Goal: Task Accomplishment & Management: Manage account settings

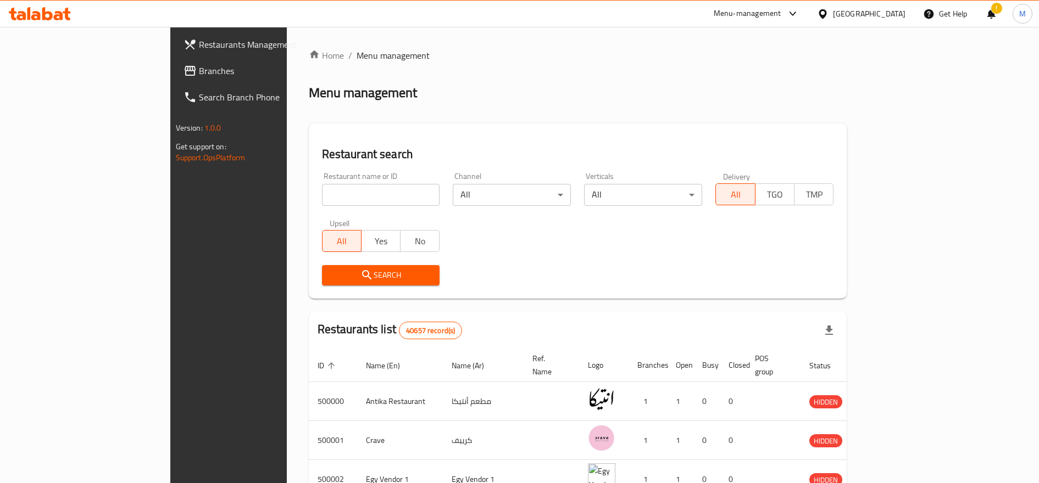
click at [322, 197] on input "search" at bounding box center [381, 195] width 118 height 22
type input "food station"
click at [322, 265] on button "Search" at bounding box center [381, 275] width 118 height 20
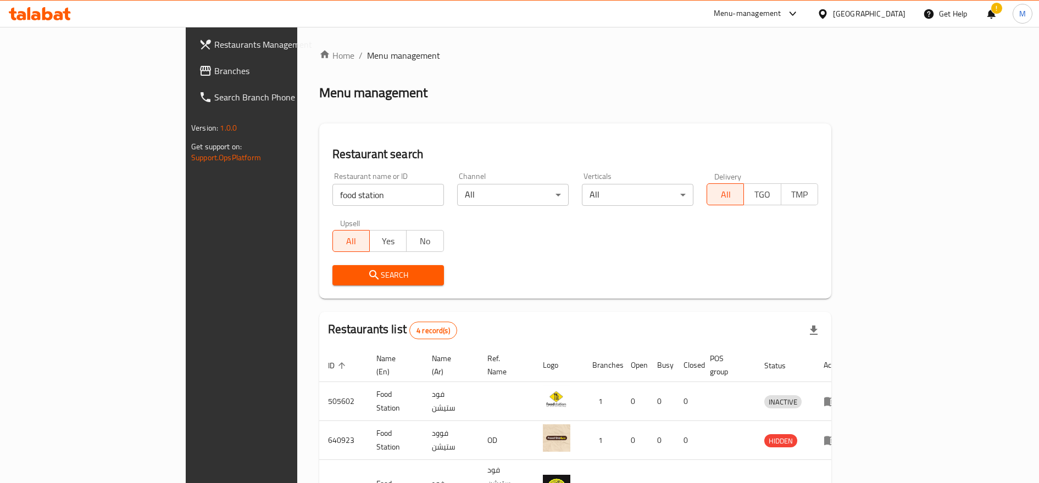
scroll to position [102, 0]
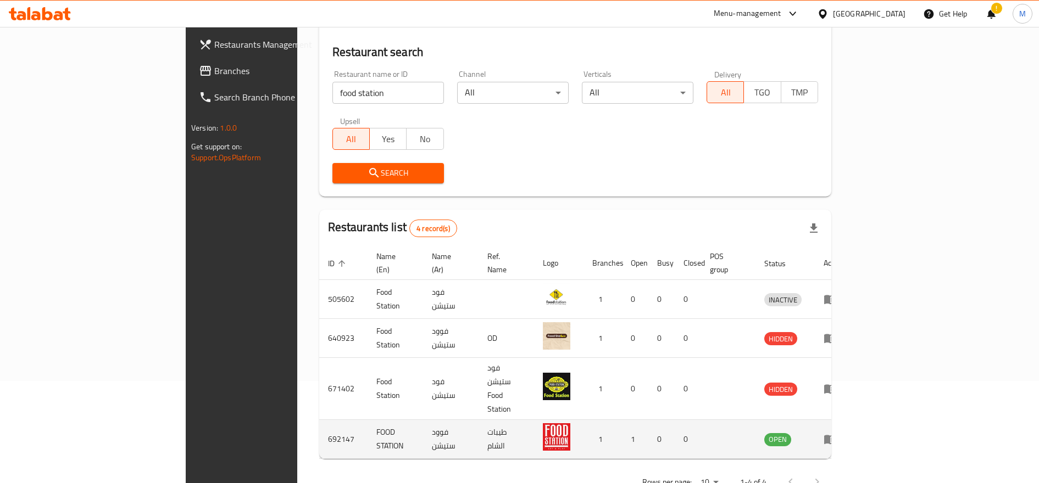
click at [837, 433] on icon "enhanced table" at bounding box center [830, 439] width 13 height 13
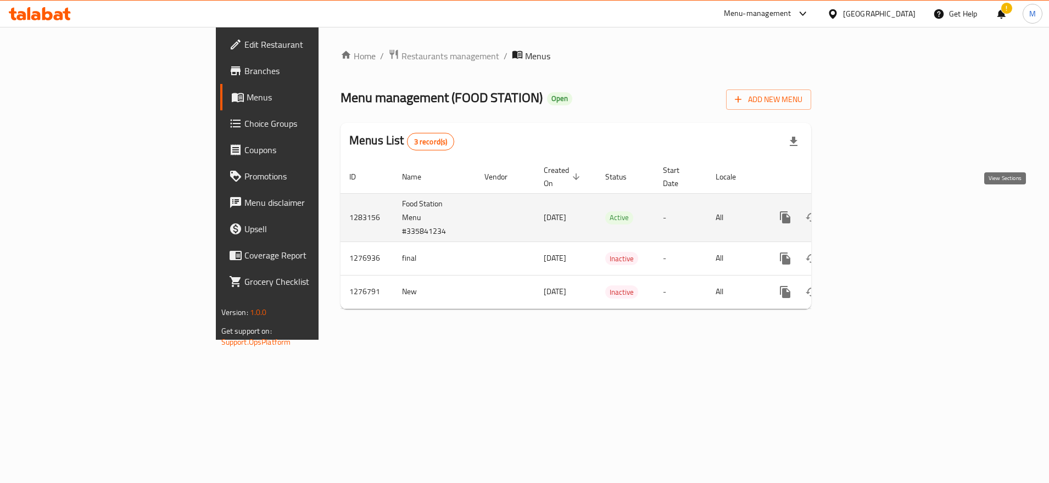
click at [870, 213] on icon "enhanced table" at bounding box center [865, 218] width 10 height 10
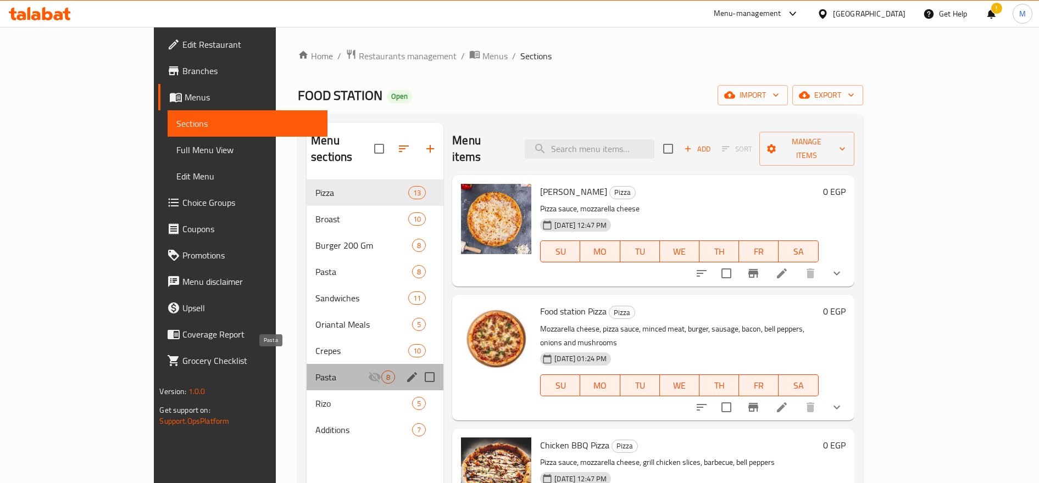
click at [315, 371] on span "Pasta" at bounding box center [341, 377] width 53 height 13
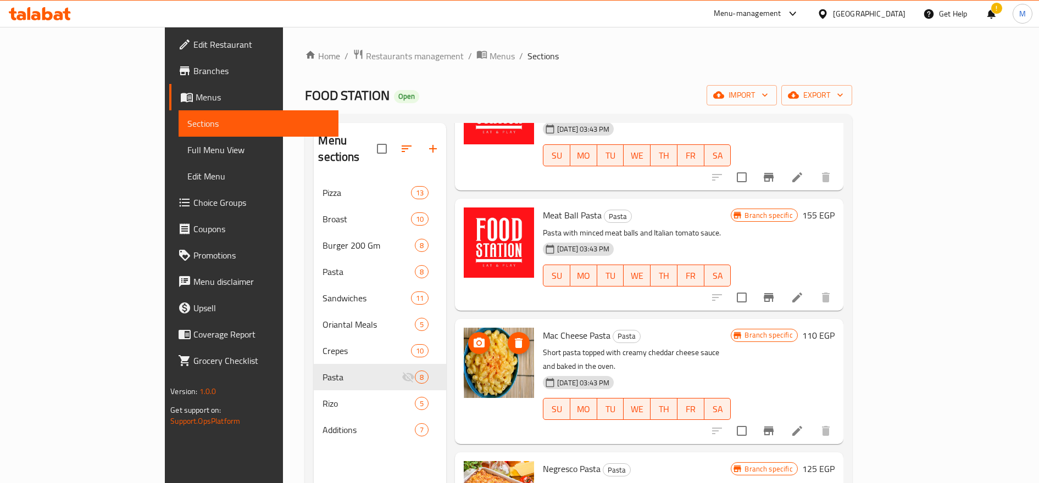
scroll to position [131, 0]
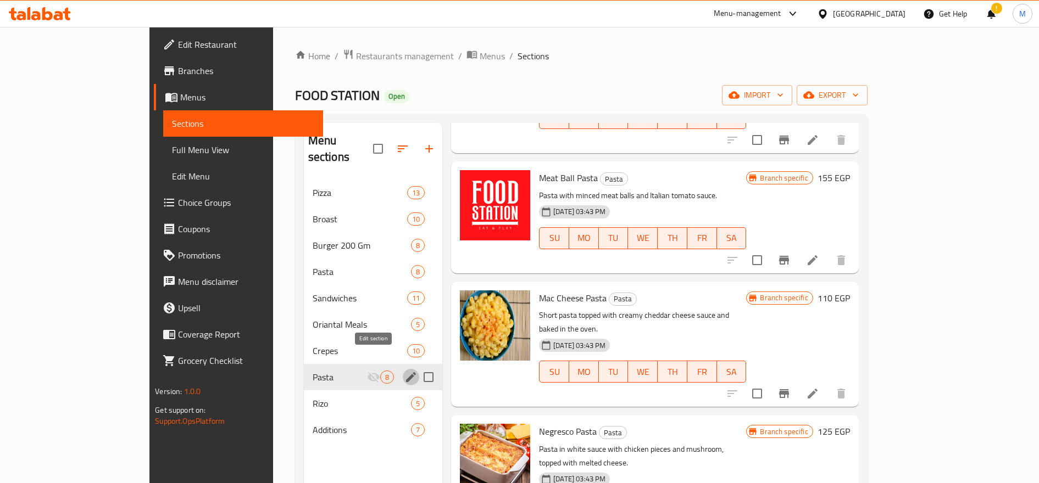
click at [406, 373] on icon "edit" at bounding box center [411, 378] width 10 height 10
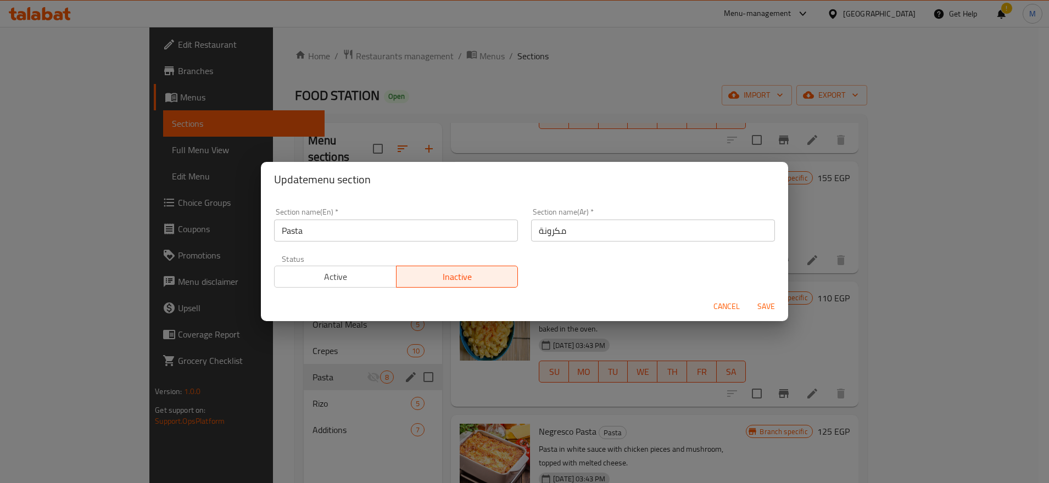
click at [347, 279] on span "Active" at bounding box center [335, 277] width 113 height 16
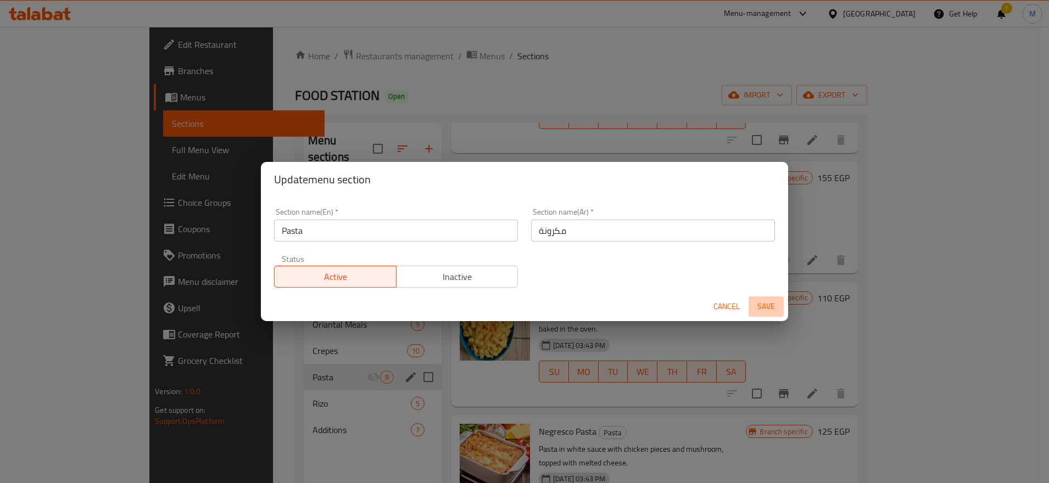
click at [763, 307] on span "Save" at bounding box center [766, 307] width 26 height 14
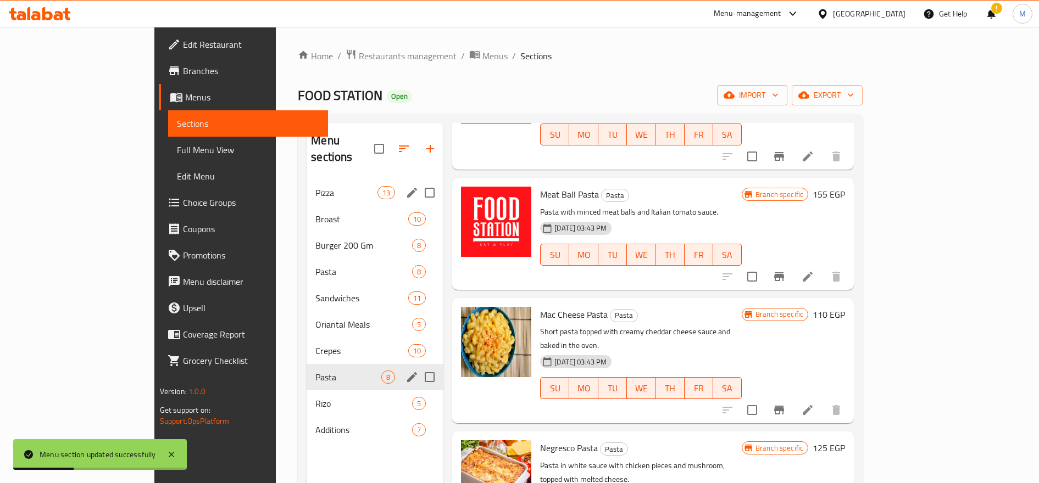
click at [307, 184] on div "Pizza 13" at bounding box center [375, 193] width 137 height 26
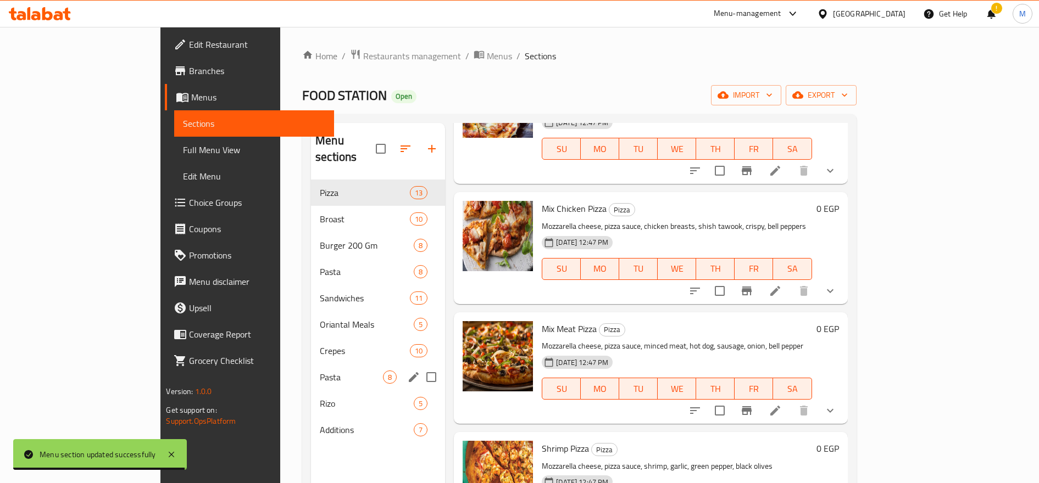
scroll to position [154, 0]
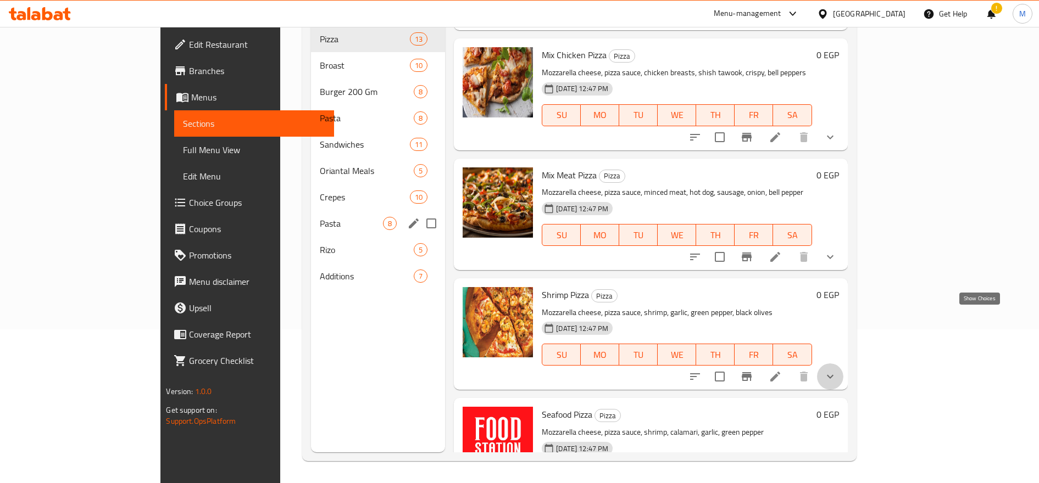
click at [837, 370] on icon "show more" at bounding box center [830, 376] width 13 height 13
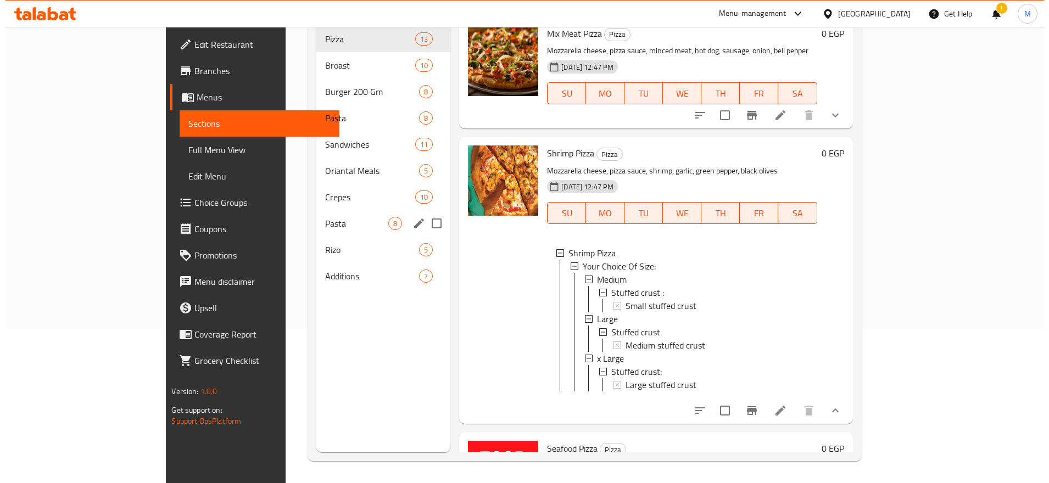
scroll to position [1291, 0]
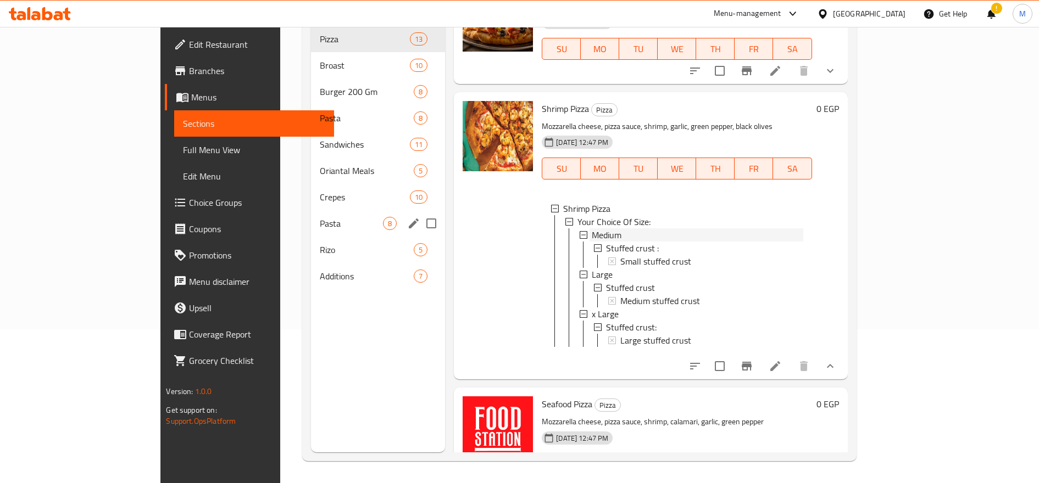
click at [592, 229] on span "Medium" at bounding box center [607, 235] width 30 height 13
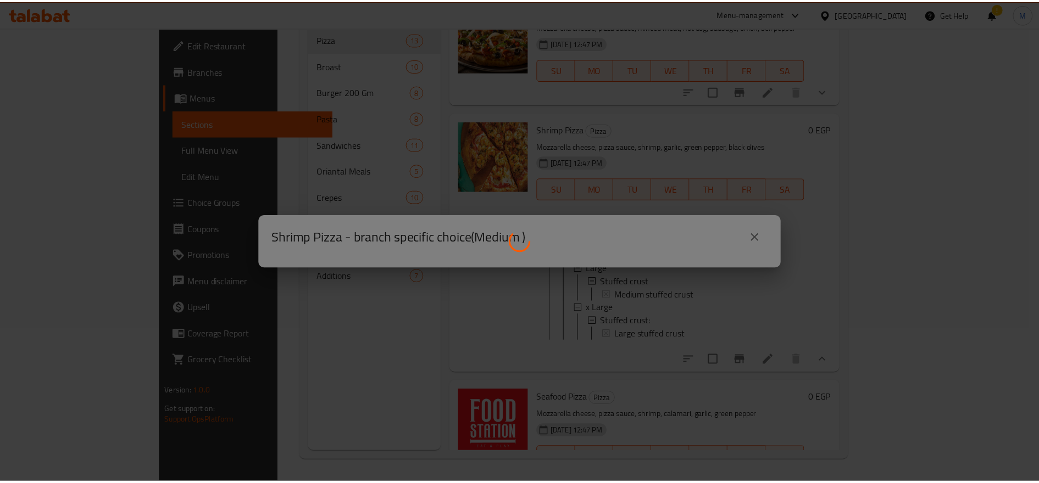
scroll to position [1264, 0]
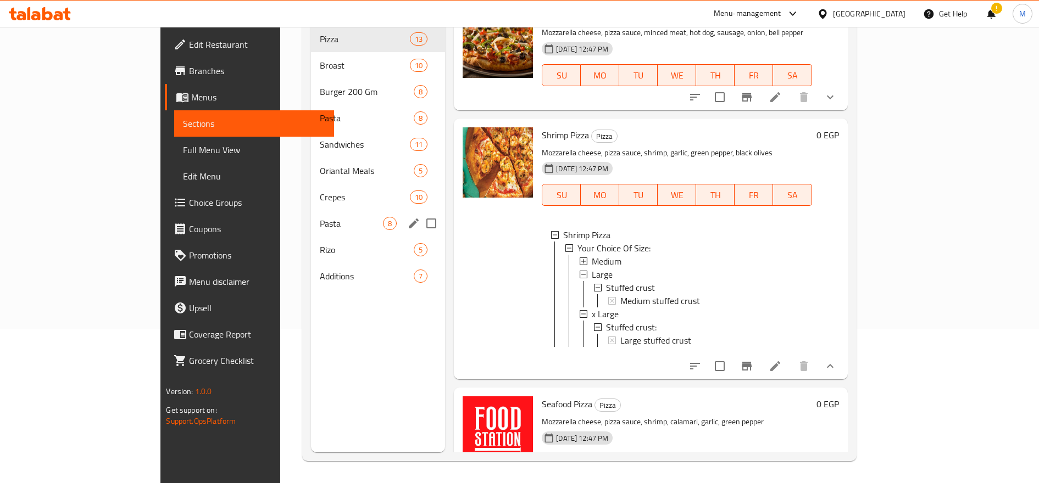
click at [782, 360] on icon at bounding box center [775, 366] width 13 height 13
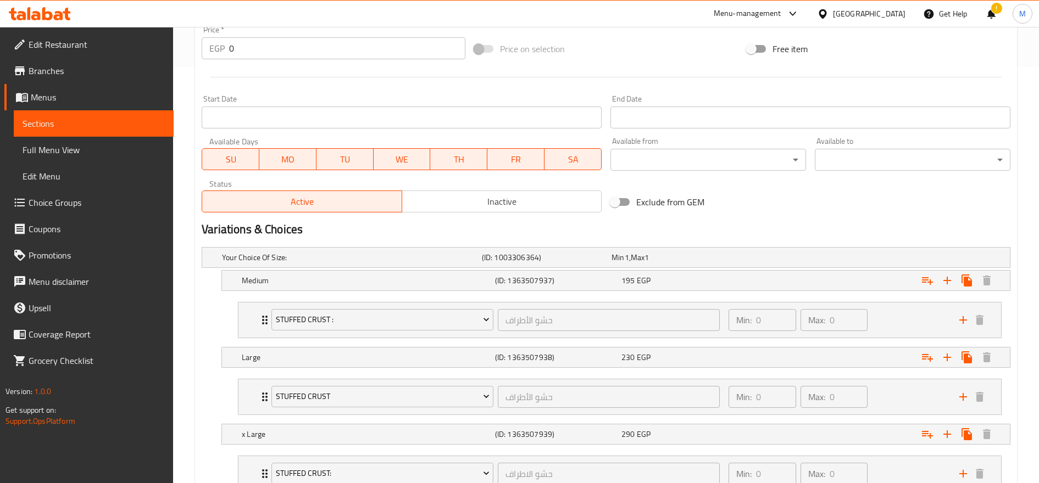
scroll to position [423, 0]
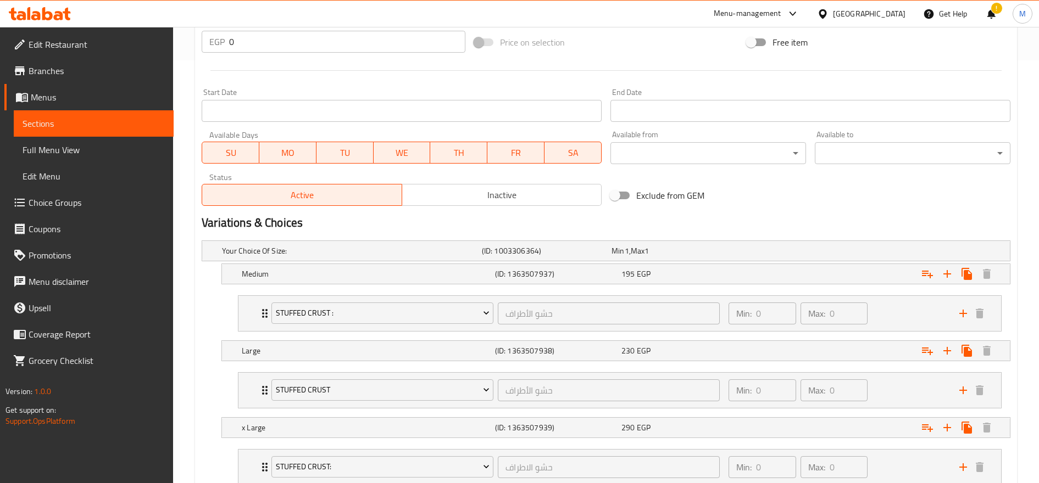
click at [726, 257] on div "195 EGP" at bounding box center [674, 251] width 125 height 11
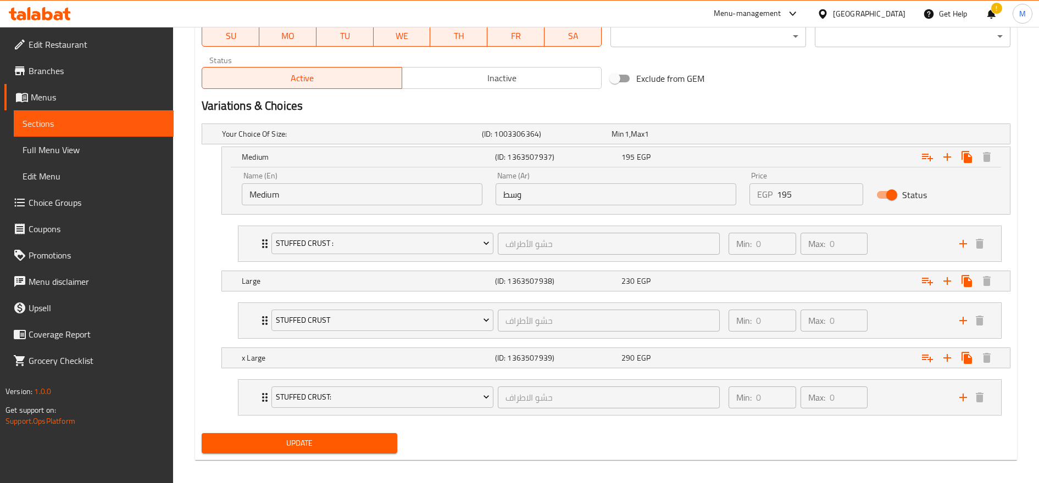
scroll to position [548, 0]
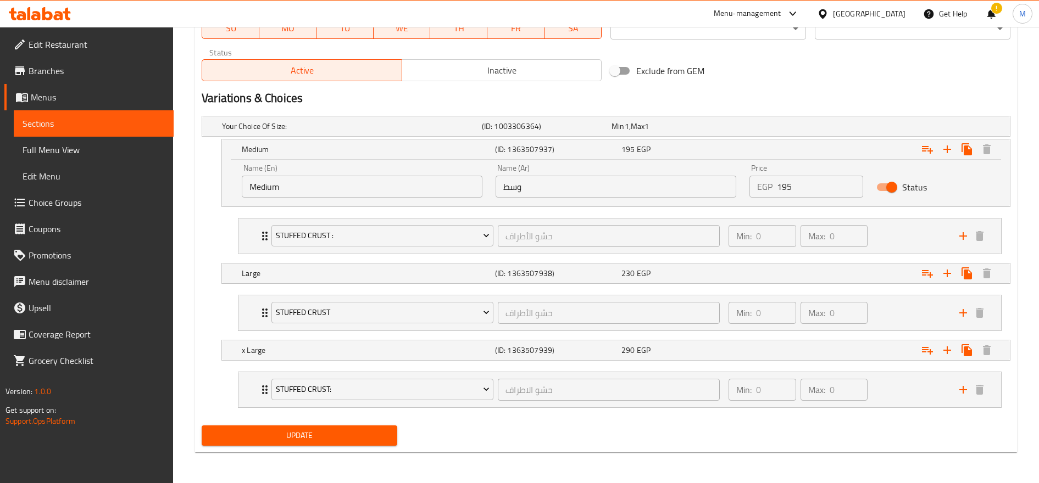
click at [726, 132] on div "230 EGP" at bounding box center [674, 126] width 125 height 11
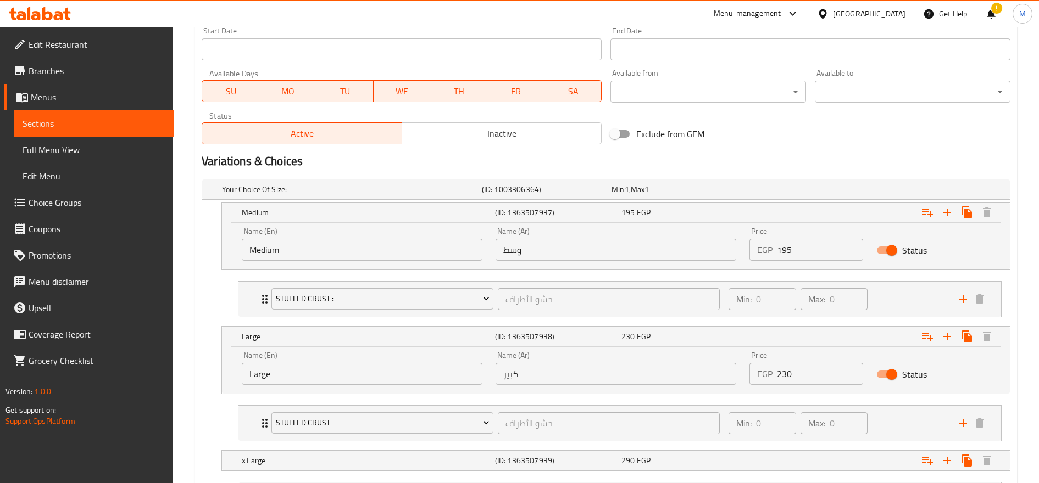
scroll to position [595, 0]
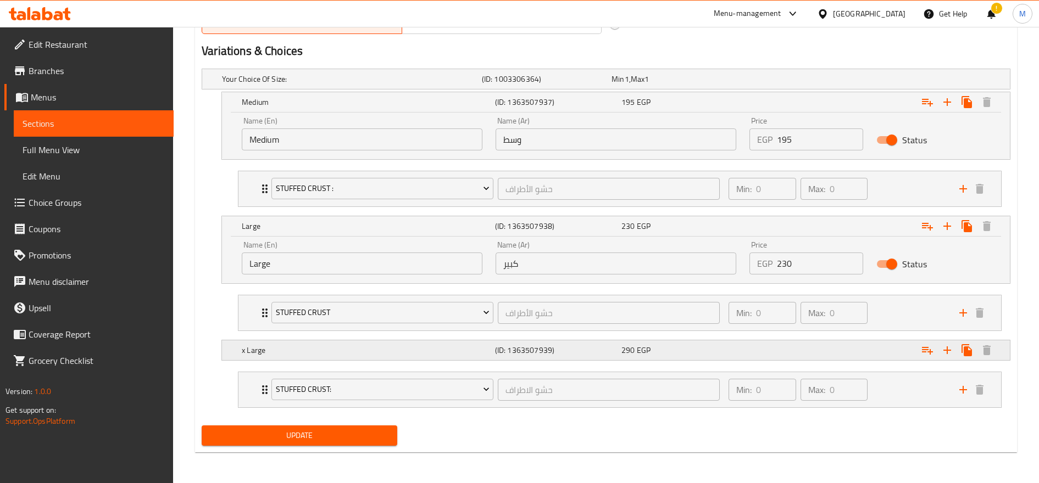
click at [687, 85] on div "290 EGP" at bounding box center [674, 79] width 125 height 11
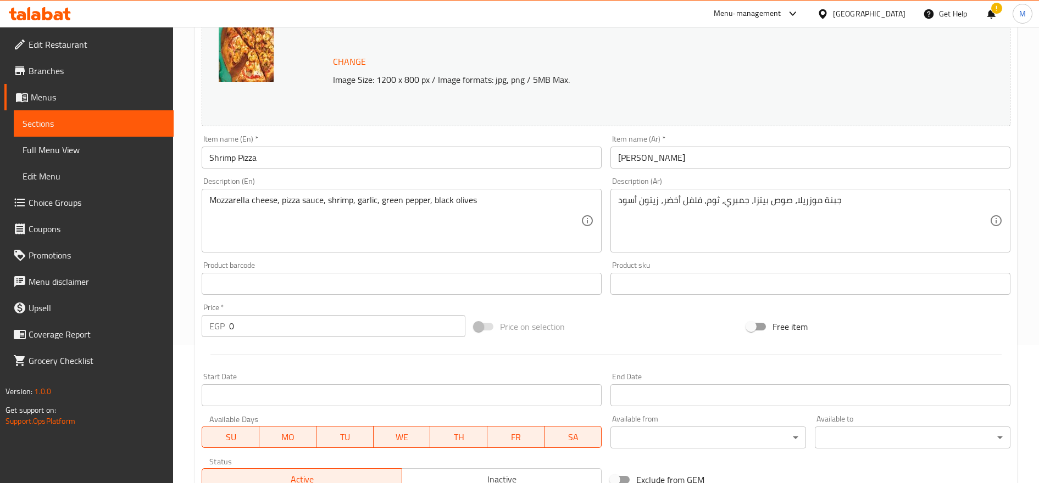
scroll to position [0, 0]
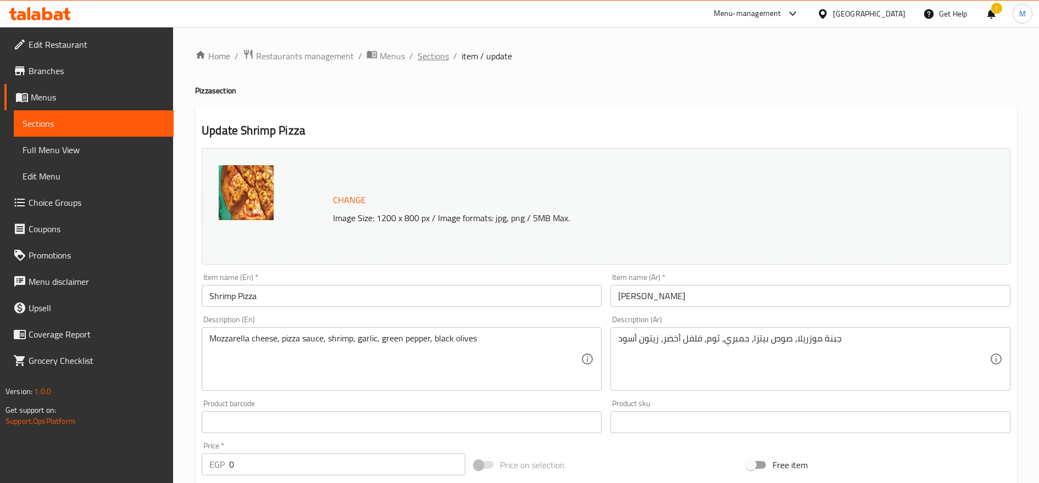
click at [436, 57] on span "Sections" at bounding box center [433, 55] width 31 height 13
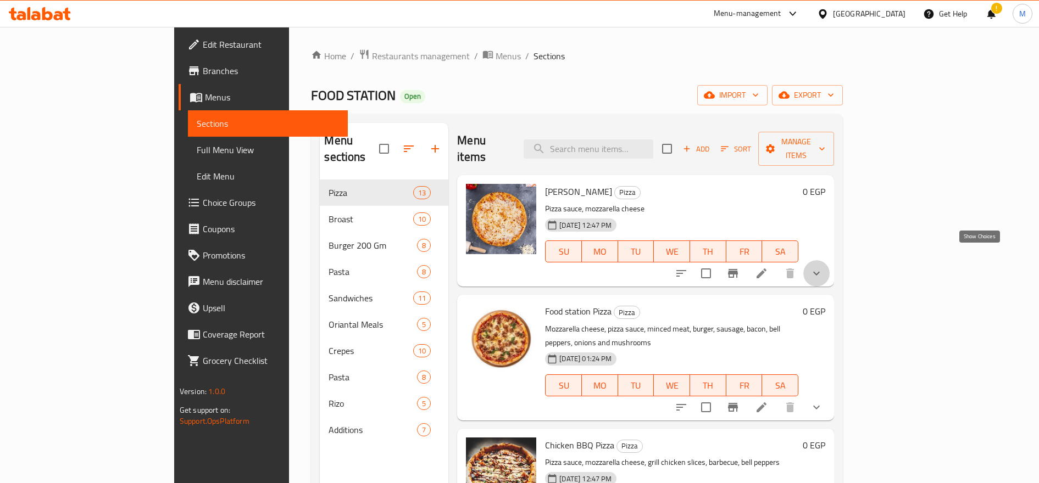
click at [823, 267] on icon "show more" at bounding box center [816, 273] width 13 height 13
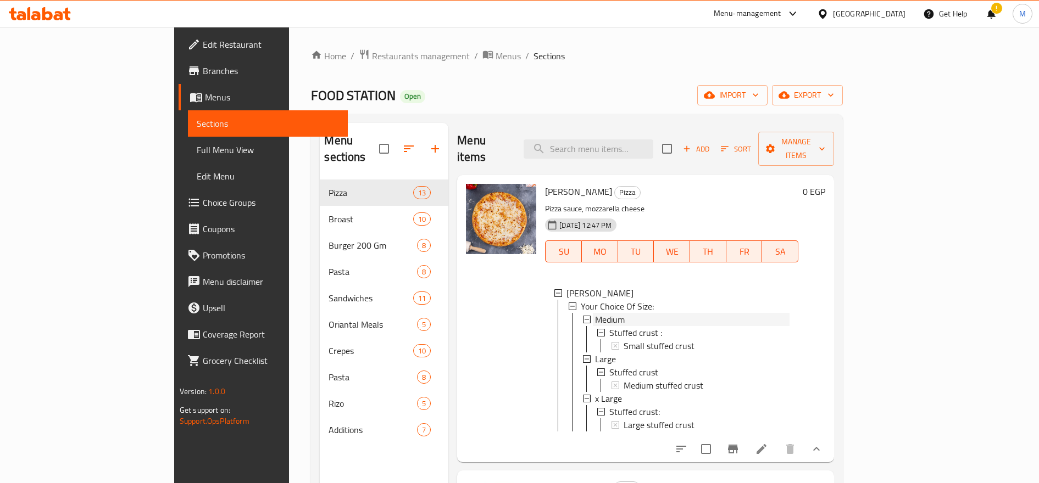
click at [662, 313] on div "Medium" at bounding box center [692, 319] width 194 height 13
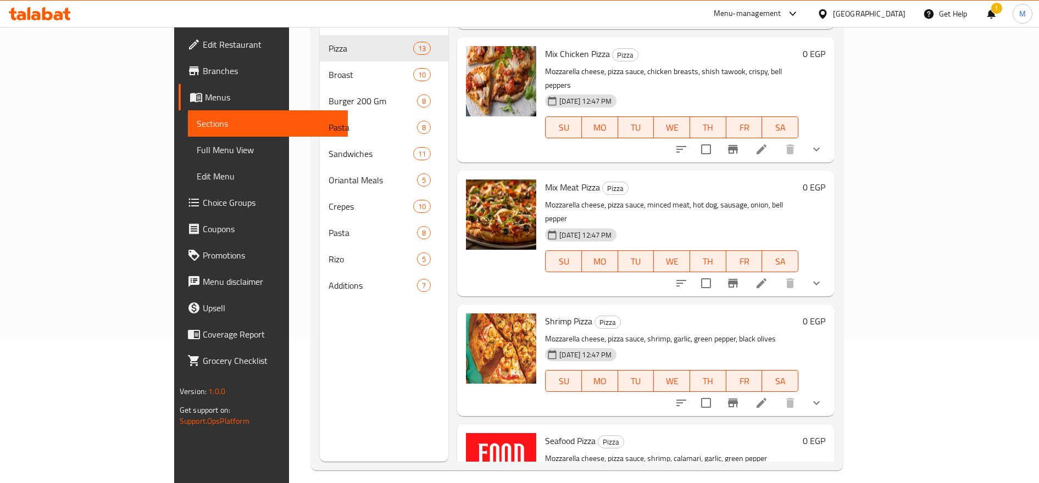
scroll to position [154, 0]
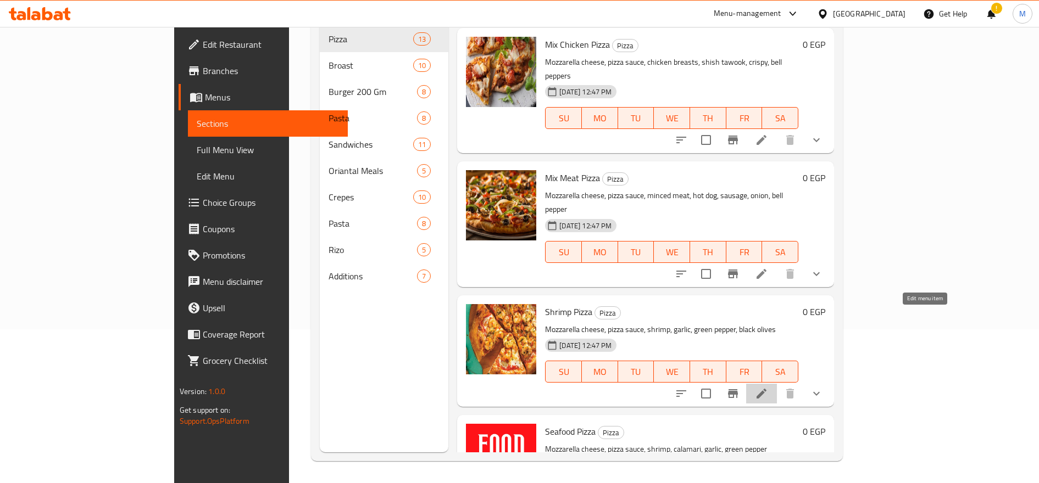
click at [766, 389] on icon at bounding box center [762, 394] width 10 height 10
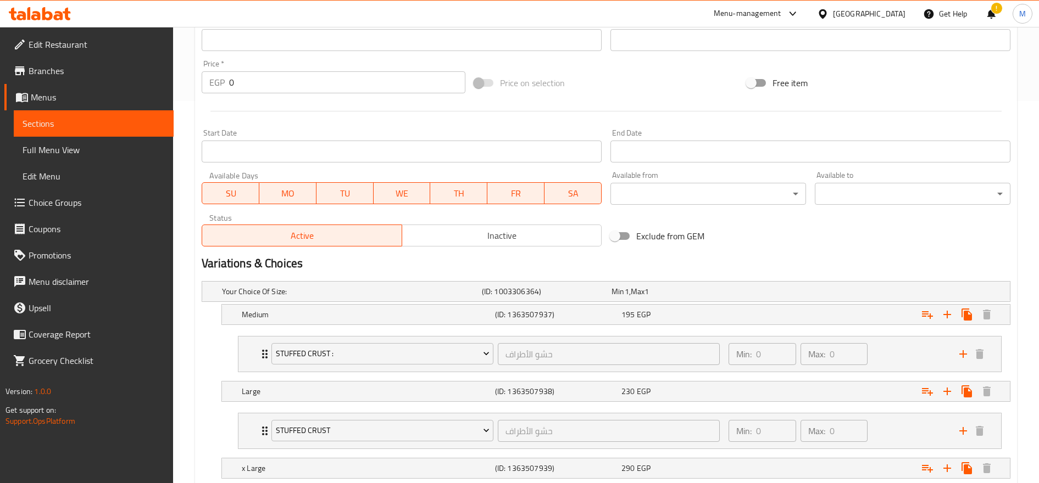
scroll to position [384, 0]
click at [793, 292] on div "Expand" at bounding box center [869, 290] width 260 height 4
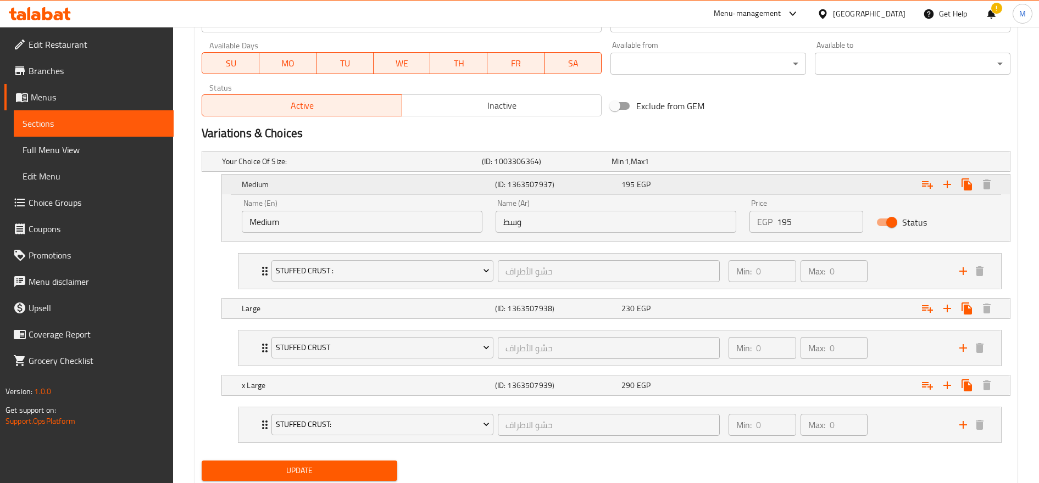
scroll to position [548, 0]
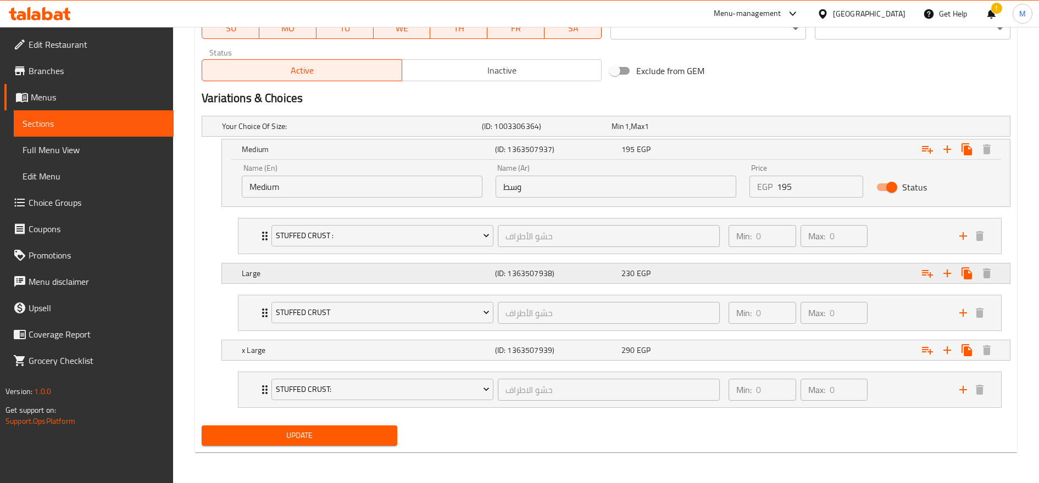
click at [813, 129] on div "Expand" at bounding box center [869, 126] width 260 height 4
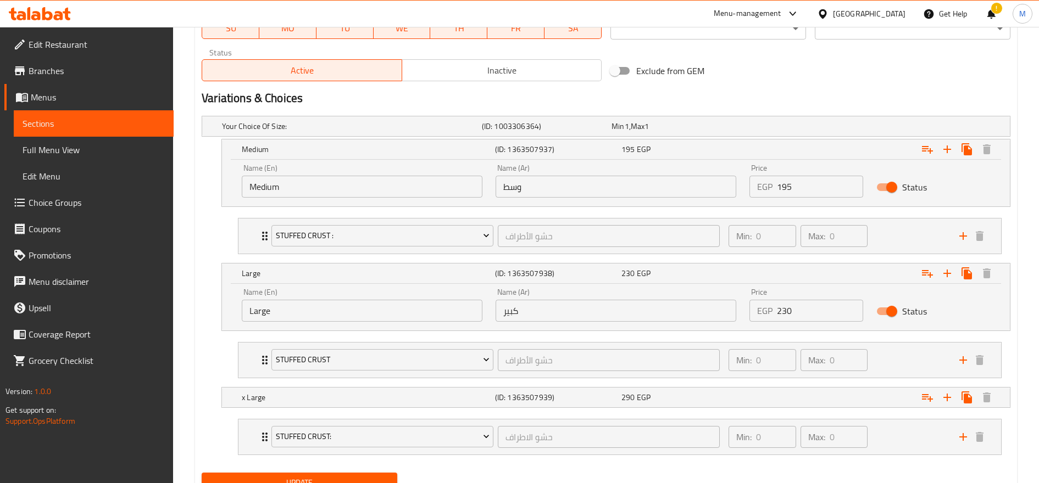
scroll to position [595, 0]
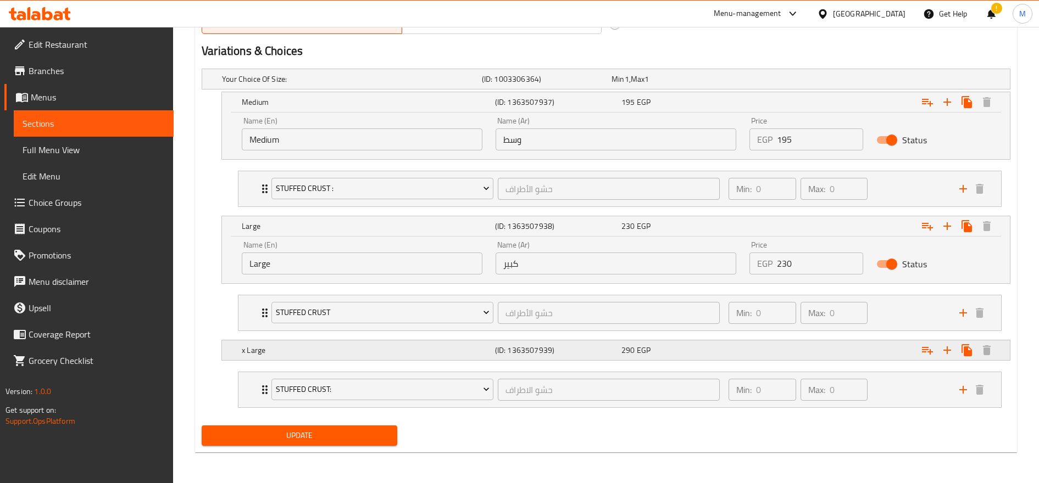
click at [804, 81] on div "Expand" at bounding box center [869, 79] width 260 height 4
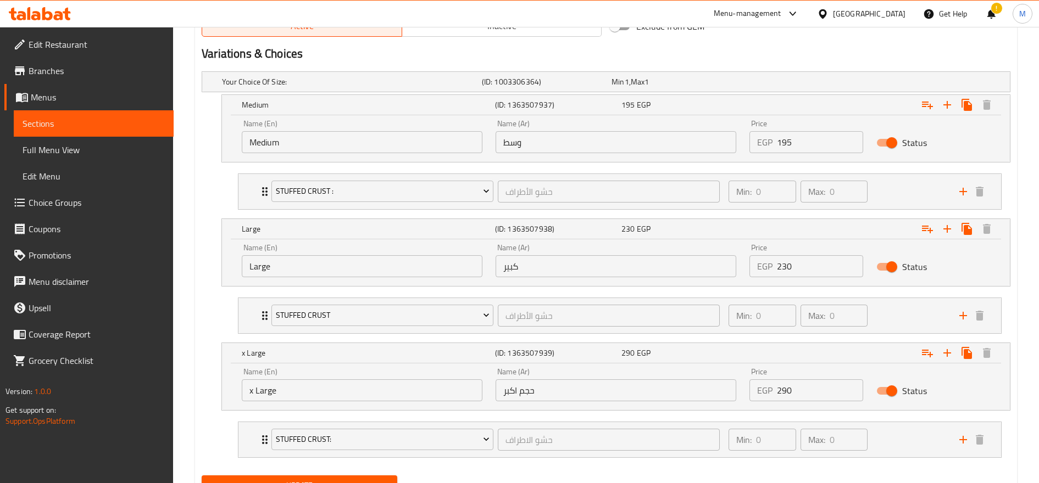
scroll to position [642, 0]
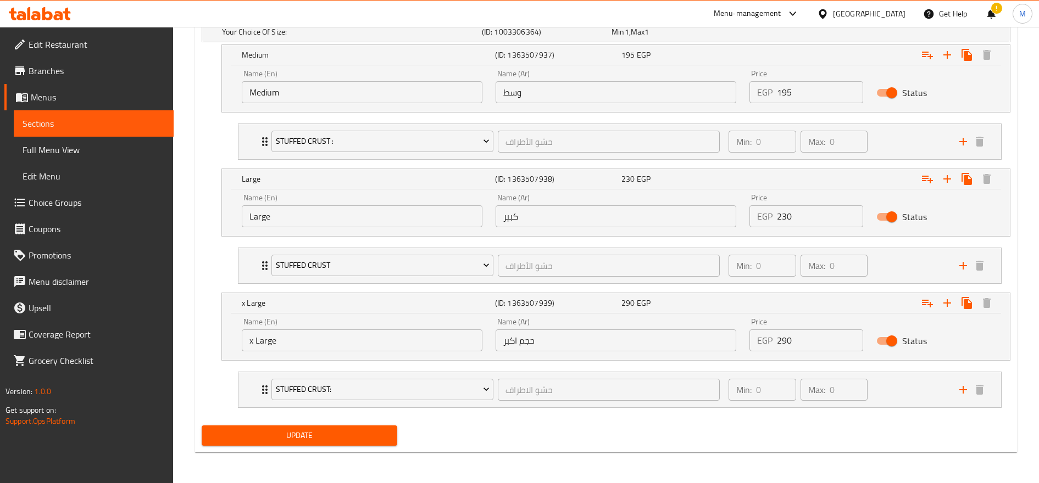
click at [799, 98] on input "195" at bounding box center [820, 92] width 86 height 22
type input "225"
click at [800, 214] on input "230" at bounding box center [820, 216] width 86 height 22
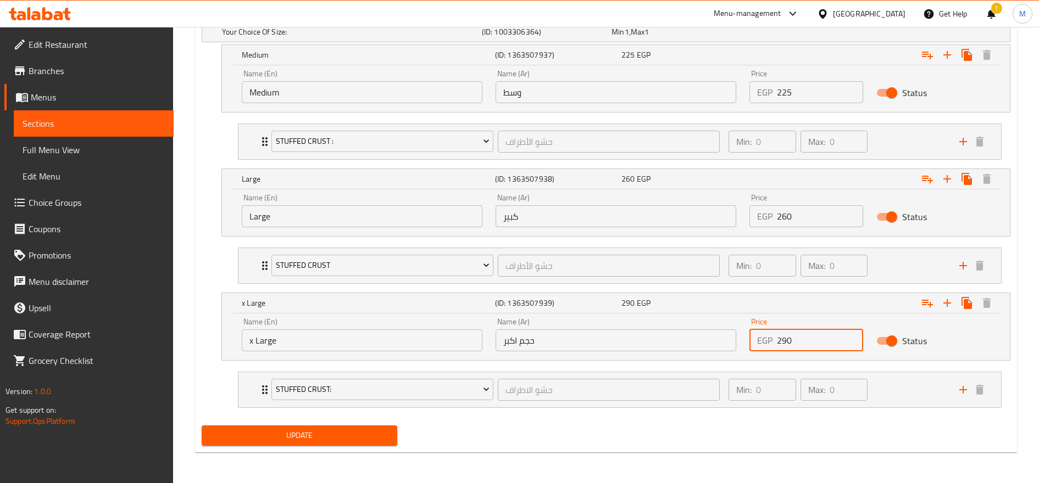
click at [797, 342] on input "290" at bounding box center [820, 341] width 86 height 22
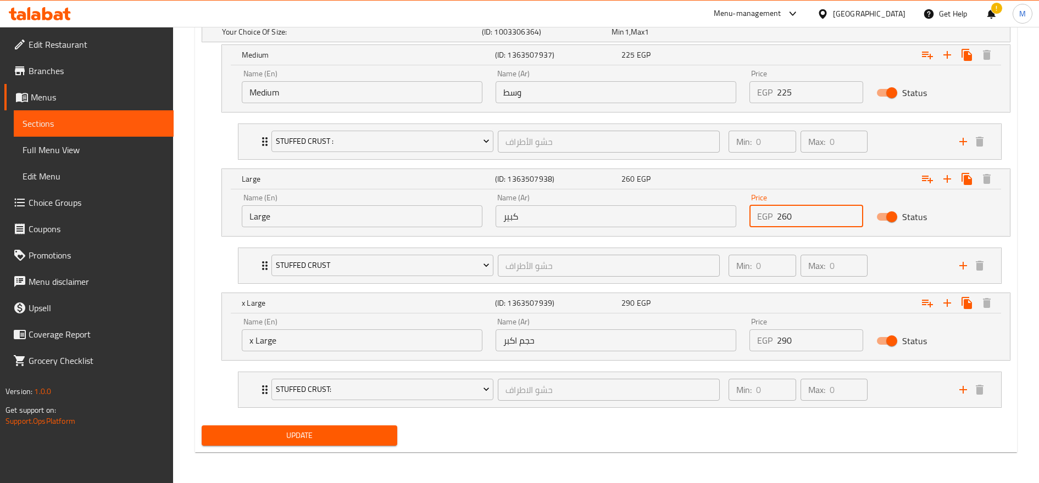
click at [809, 218] on input "260" at bounding box center [820, 216] width 86 height 22
type input "265"
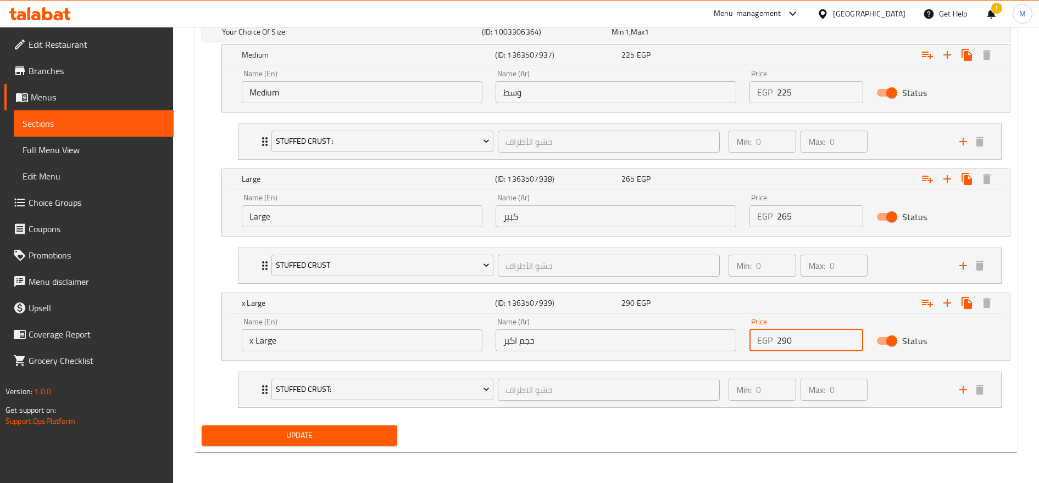
click at [803, 338] on input "290" at bounding box center [820, 341] width 86 height 22
type input "300"
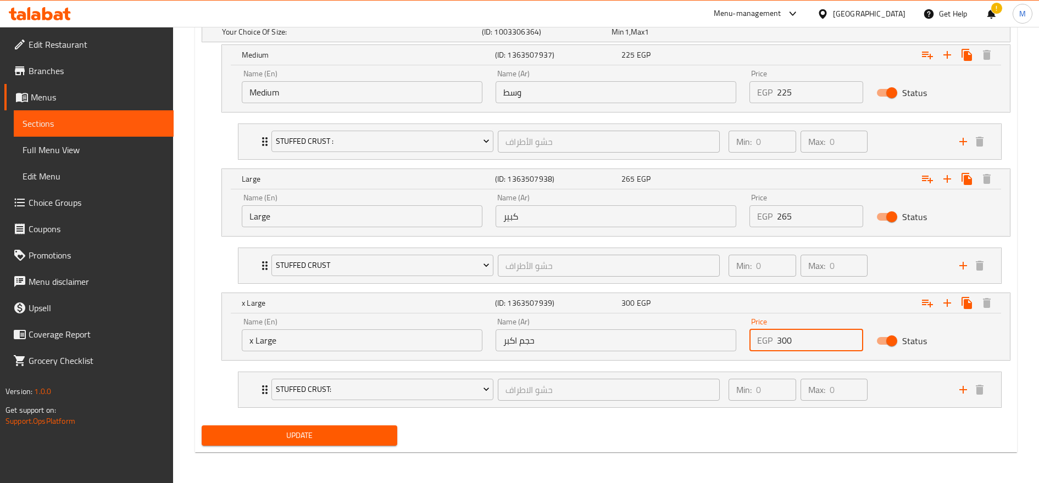
click at [202, 426] on button "Update" at bounding box center [300, 436] width 196 height 20
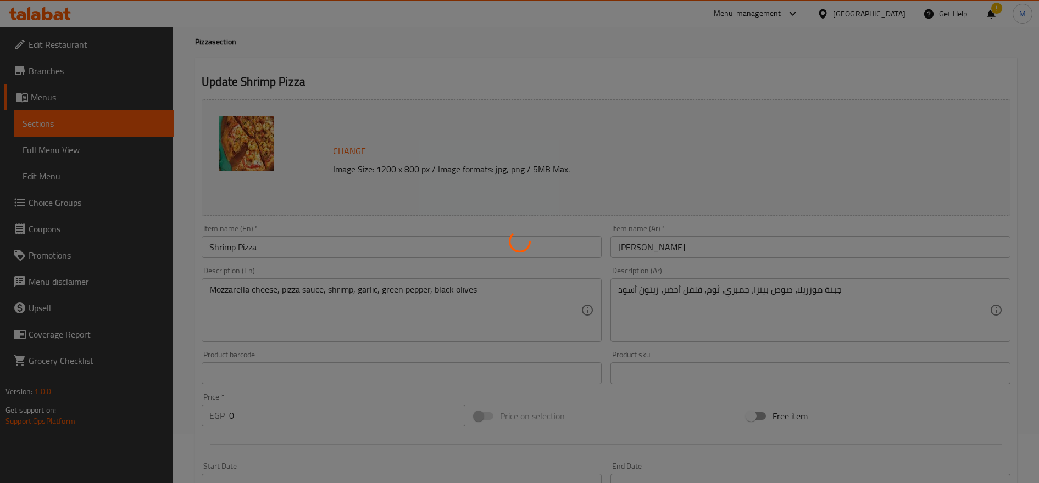
scroll to position [0, 0]
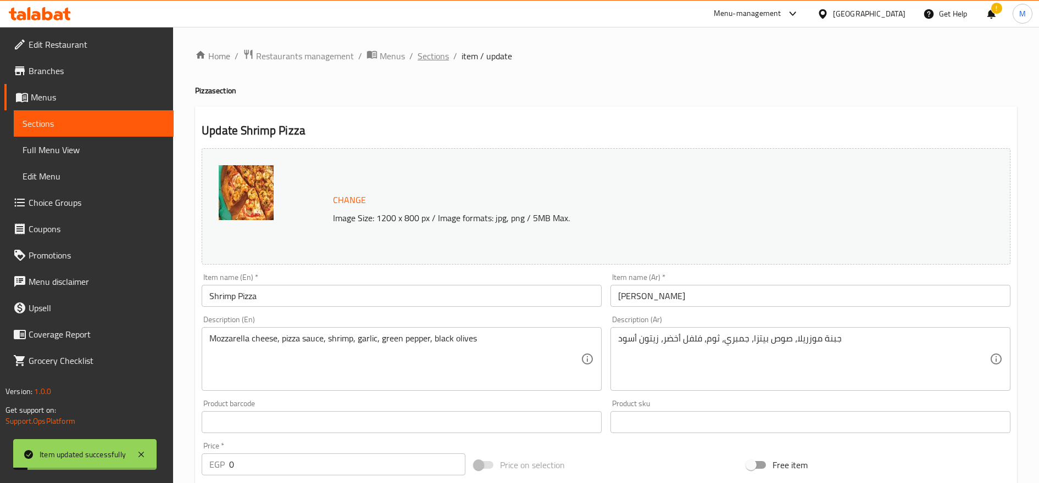
click at [430, 52] on span "Sections" at bounding box center [433, 55] width 31 height 13
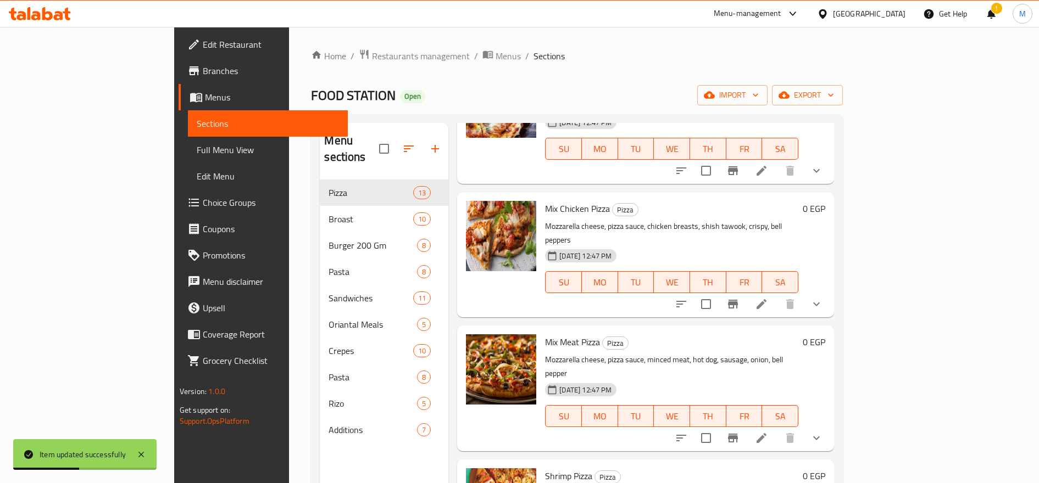
scroll to position [154, 0]
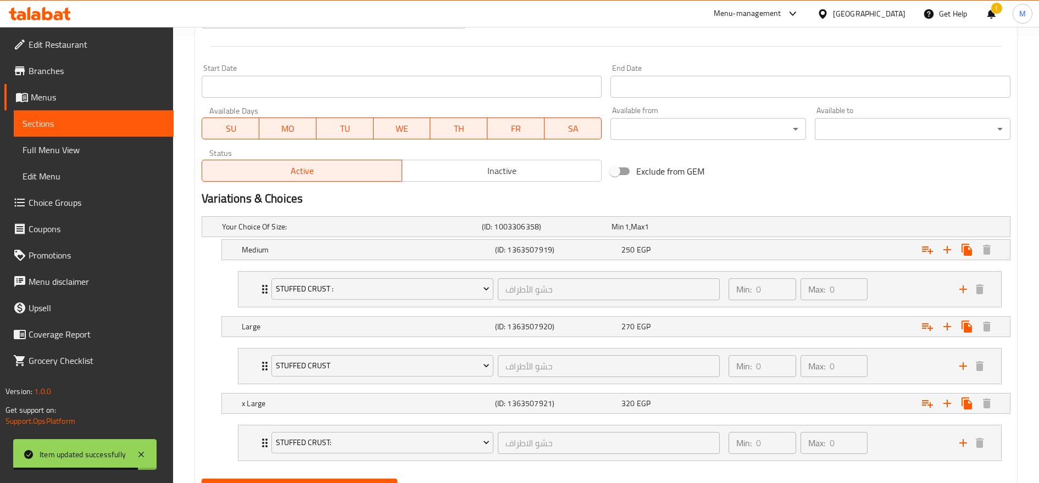
scroll to position [501, 0]
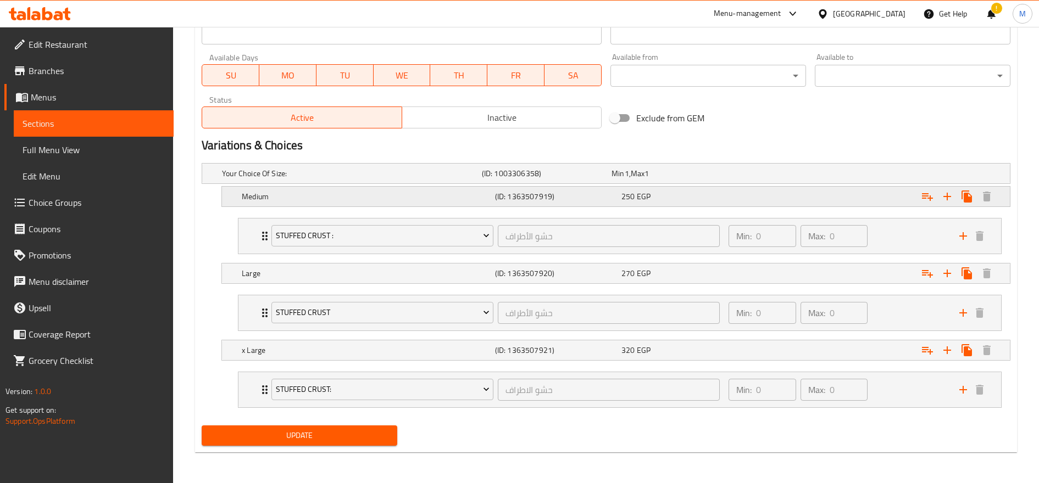
click at [772, 176] on div "Expand" at bounding box center [869, 173] width 260 height 4
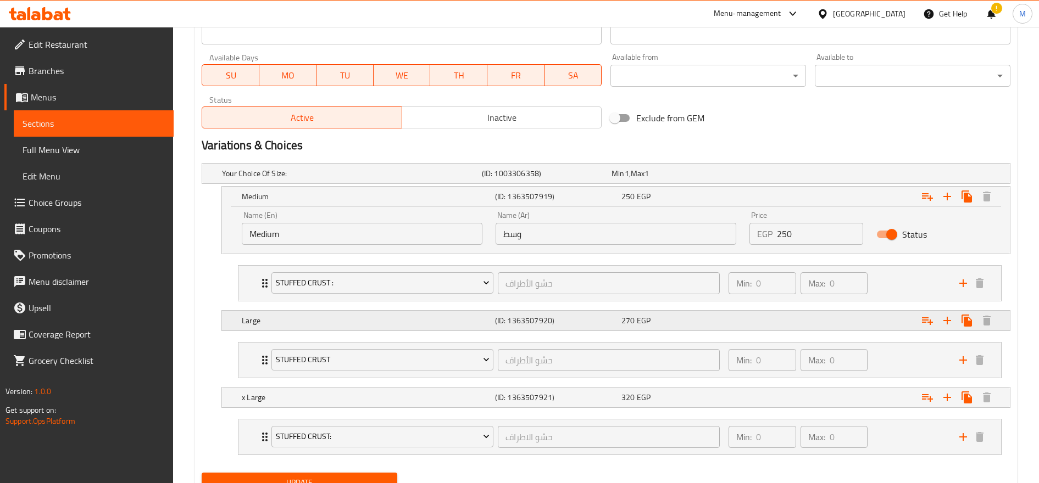
click at [730, 179] on div "270 EGP" at bounding box center [674, 173] width 125 height 11
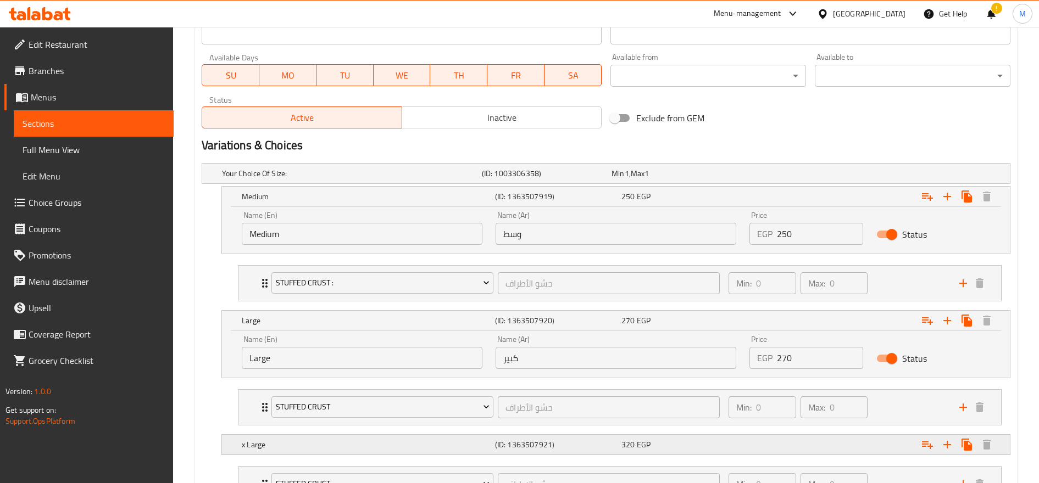
click at [694, 186] on div "x Large (ID: 1363507921) 320 EGP" at bounding box center [609, 174] width 779 height 24
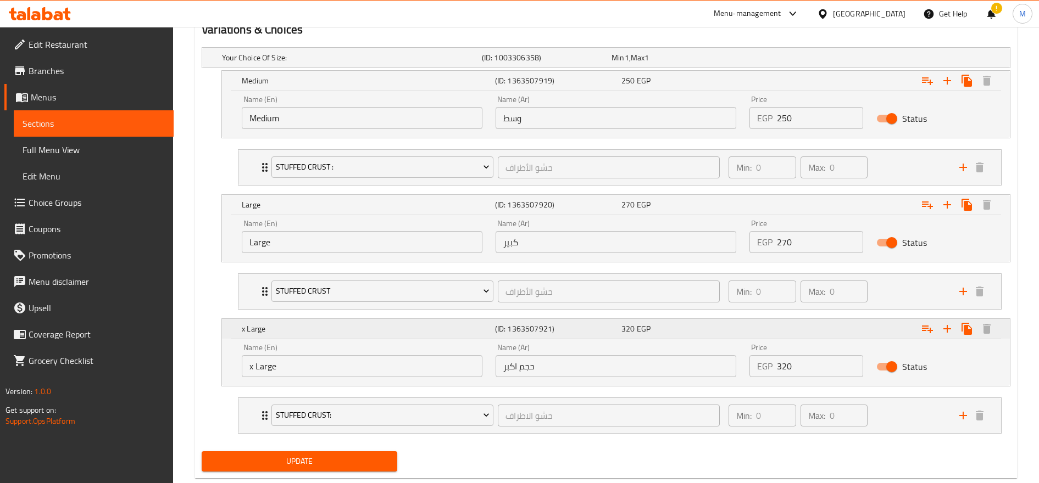
scroll to position [618, 0]
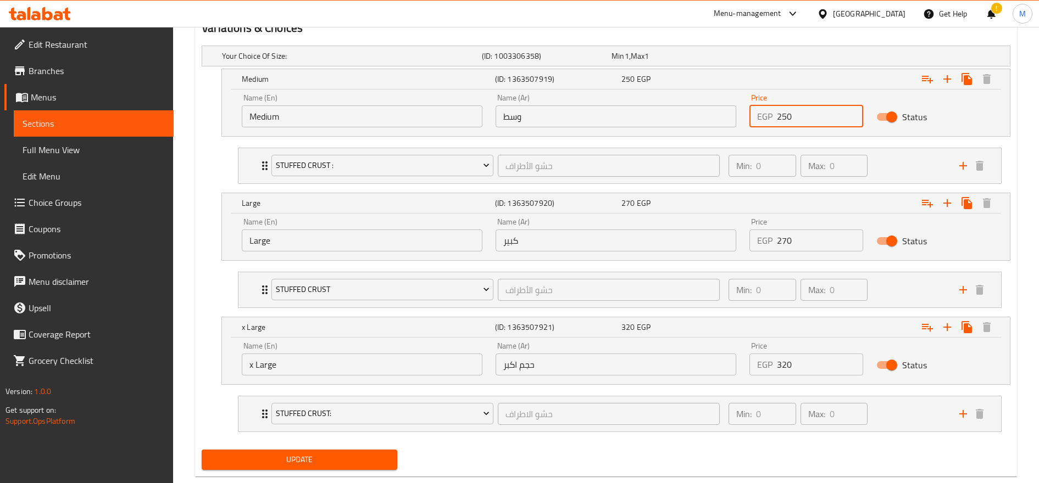
click at [786, 119] on input "250" at bounding box center [820, 116] width 86 height 22
drag, startPoint x: 787, startPoint y: 235, endPoint x: 781, endPoint y: 235, distance: 5.5
click at [781, 235] on input "270" at bounding box center [820, 241] width 86 height 22
type input "290"
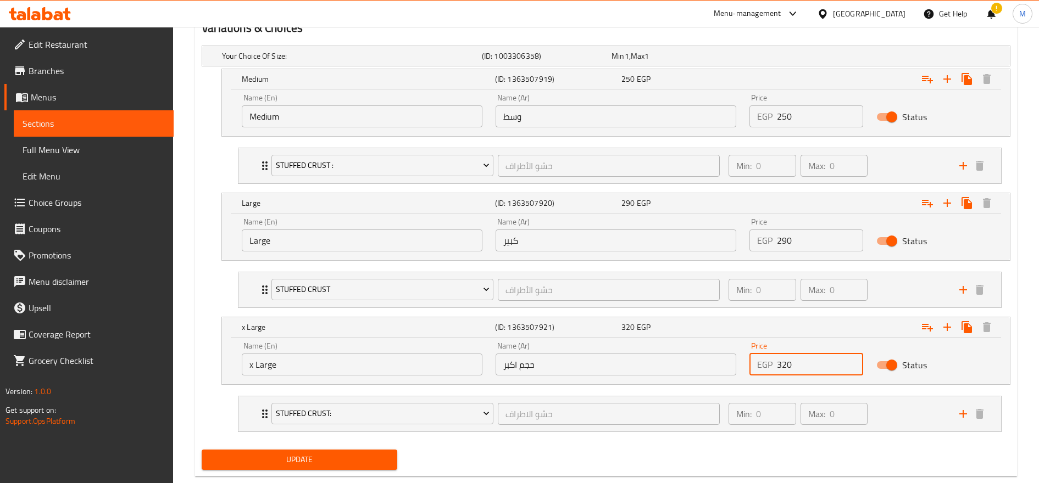
drag, startPoint x: 792, startPoint y: 363, endPoint x: 783, endPoint y: 366, distance: 9.4
click at [783, 366] on input "320" at bounding box center [820, 365] width 86 height 22
type input "350"
click at [202, 450] on button "Update" at bounding box center [300, 460] width 196 height 20
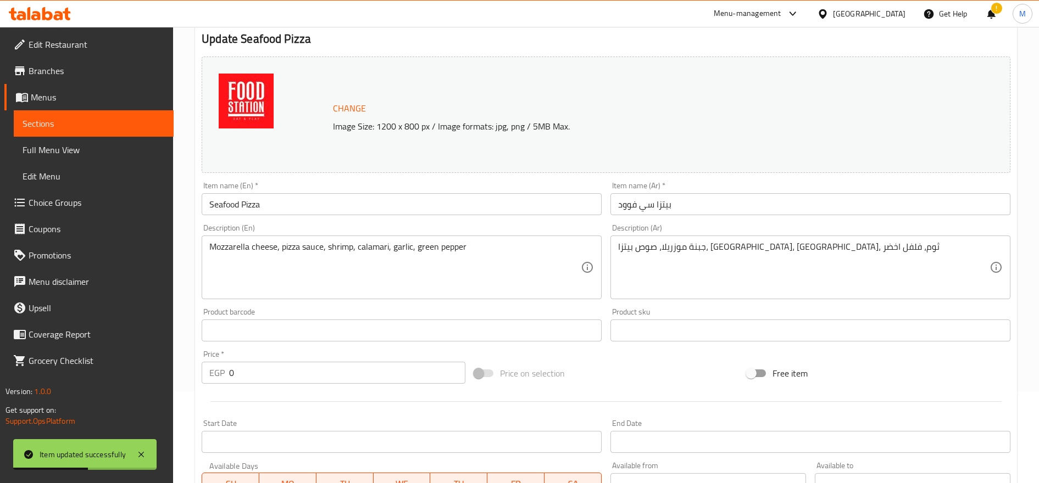
scroll to position [0, 0]
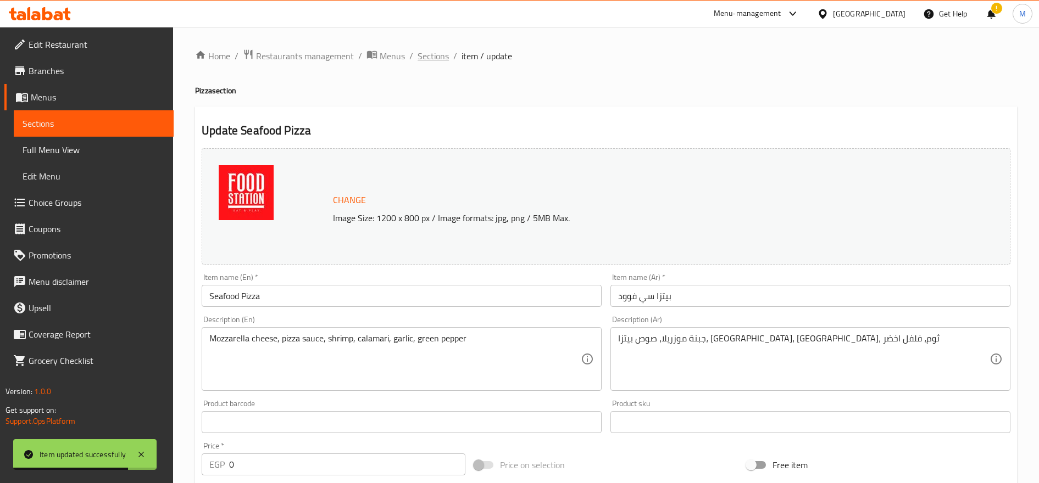
click at [431, 51] on span "Sections" at bounding box center [433, 55] width 31 height 13
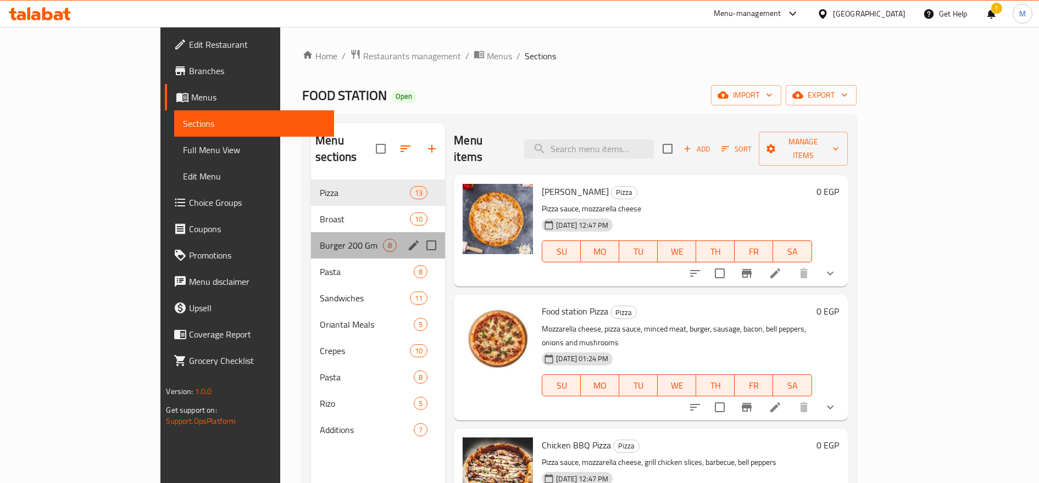
click at [311, 232] on div "Burger 200 Gm 8" at bounding box center [378, 245] width 134 height 26
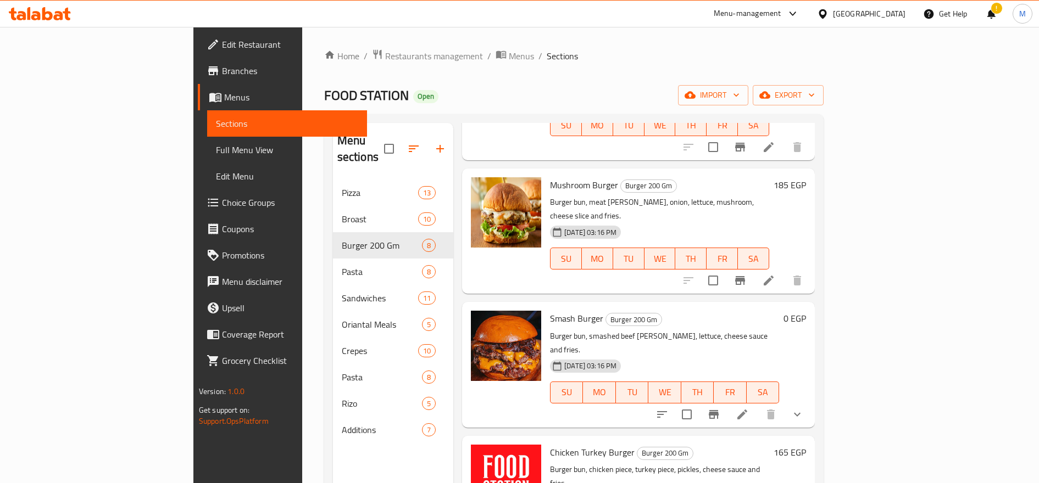
scroll to position [262, 0]
click at [804, 407] on icon "show more" at bounding box center [797, 413] width 13 height 13
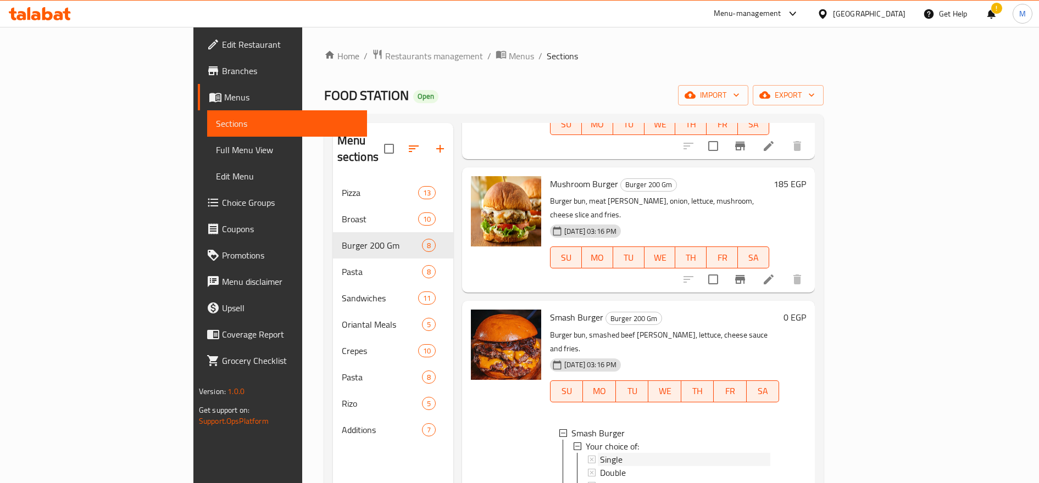
click at [600, 453] on span "Single" at bounding box center [611, 459] width 23 height 13
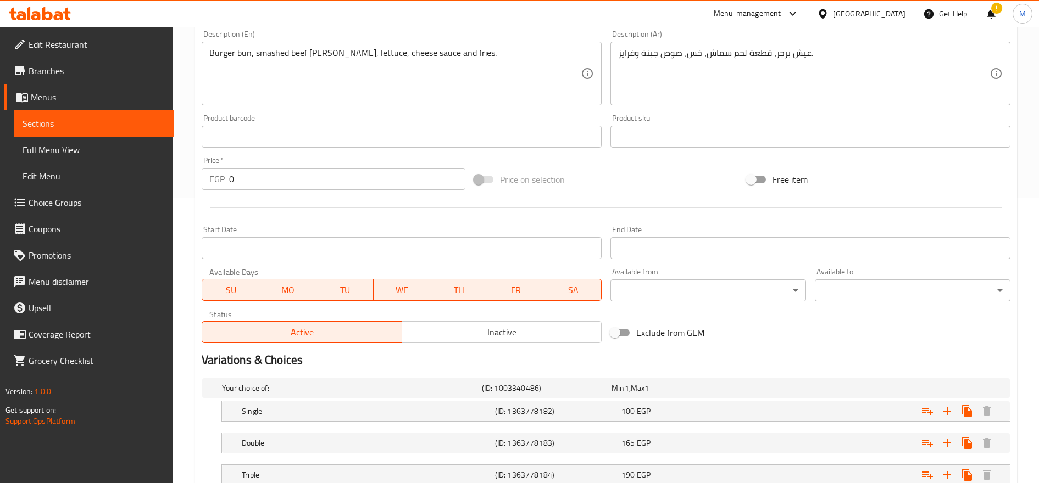
scroll to position [365, 0]
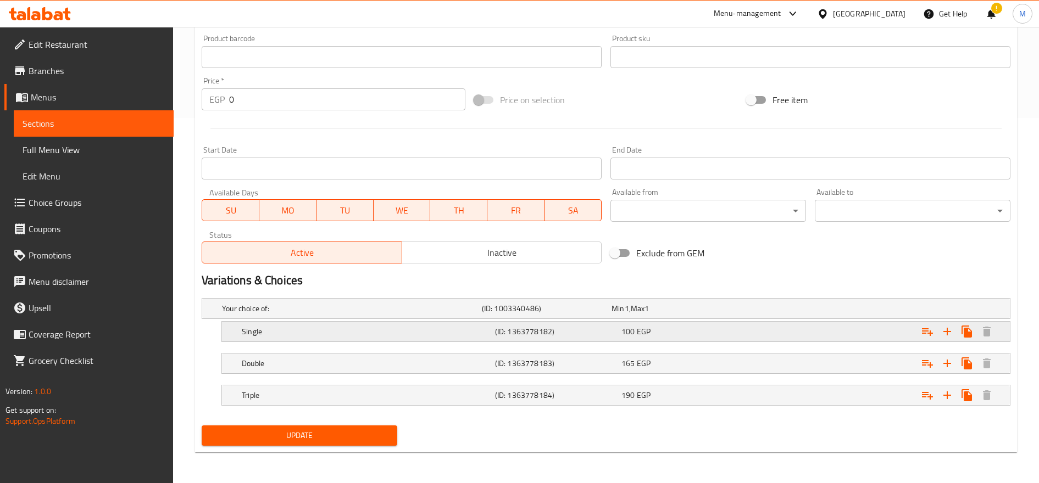
click at [703, 321] on div "Single (ID: 1363778182) 100 EGP" at bounding box center [609, 309] width 779 height 24
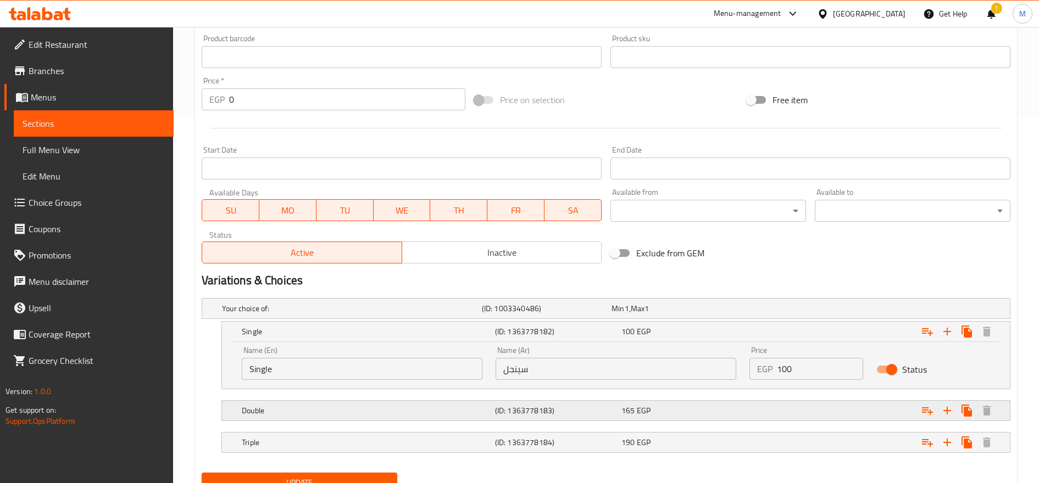
click at [680, 314] on div "165 EGP" at bounding box center [674, 308] width 125 height 11
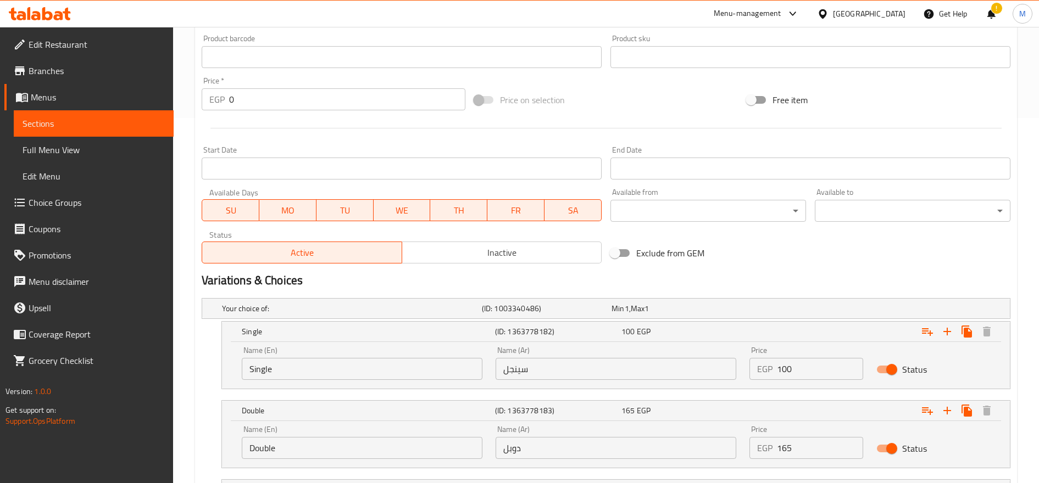
scroll to position [460, 0]
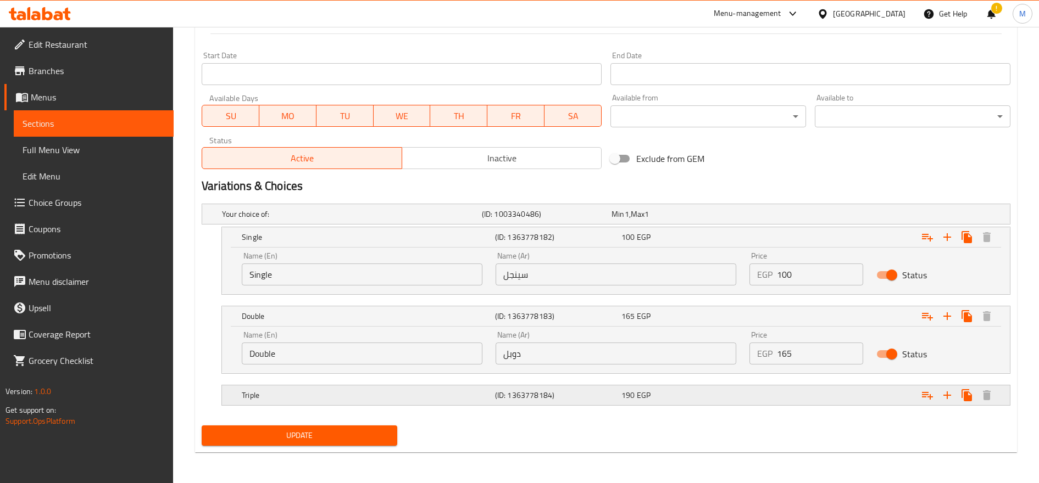
click at [691, 226] on div "Triple (ID: 1363778184) 190 EGP" at bounding box center [609, 214] width 779 height 24
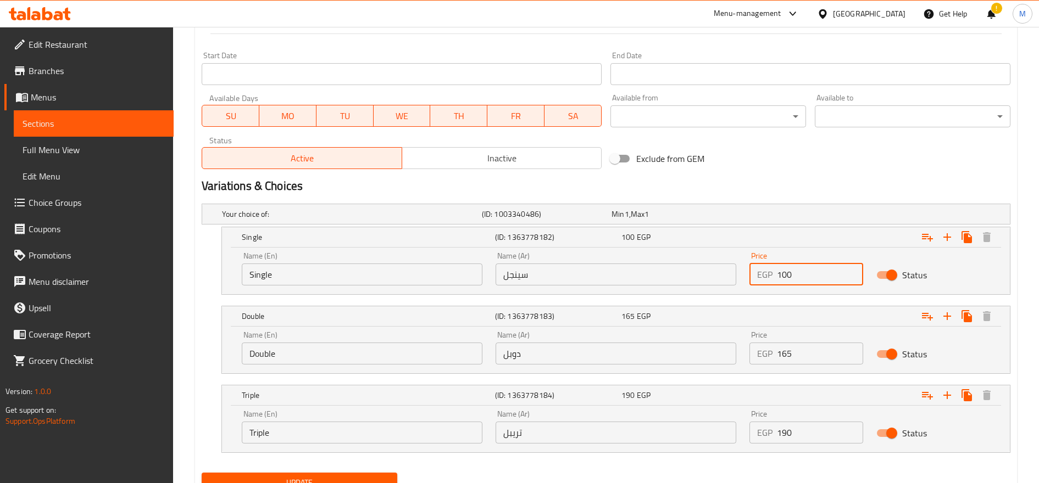
click at [784, 277] on input "100" at bounding box center [820, 275] width 86 height 22
click at [806, 277] on input "120" at bounding box center [820, 275] width 86 height 22
type input "125"
click at [202, 473] on button "Update" at bounding box center [300, 483] width 196 height 20
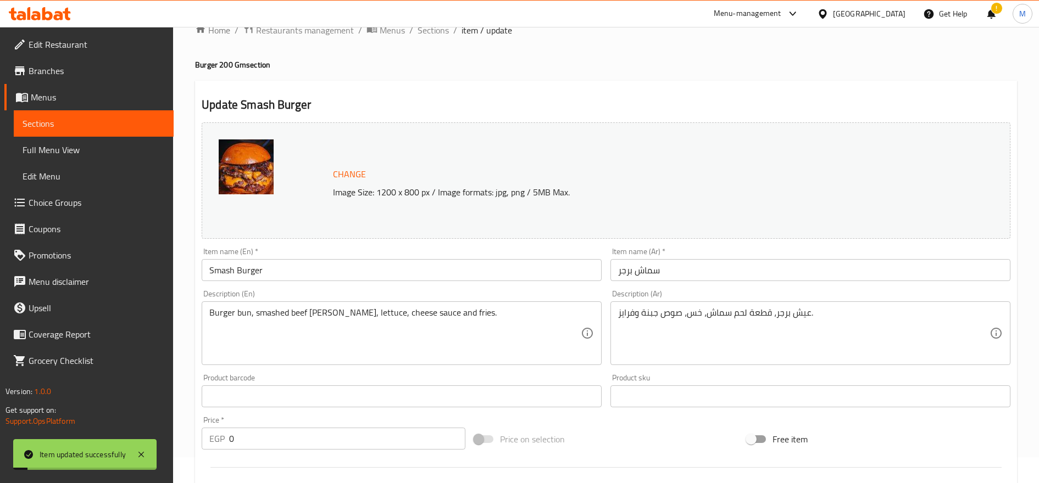
scroll to position [0, 0]
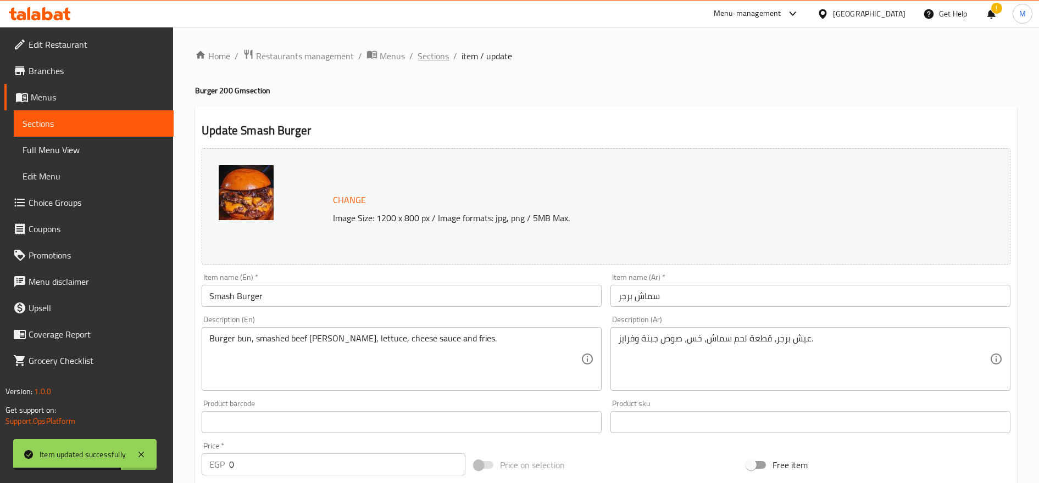
click at [435, 57] on span "Sections" at bounding box center [433, 55] width 31 height 13
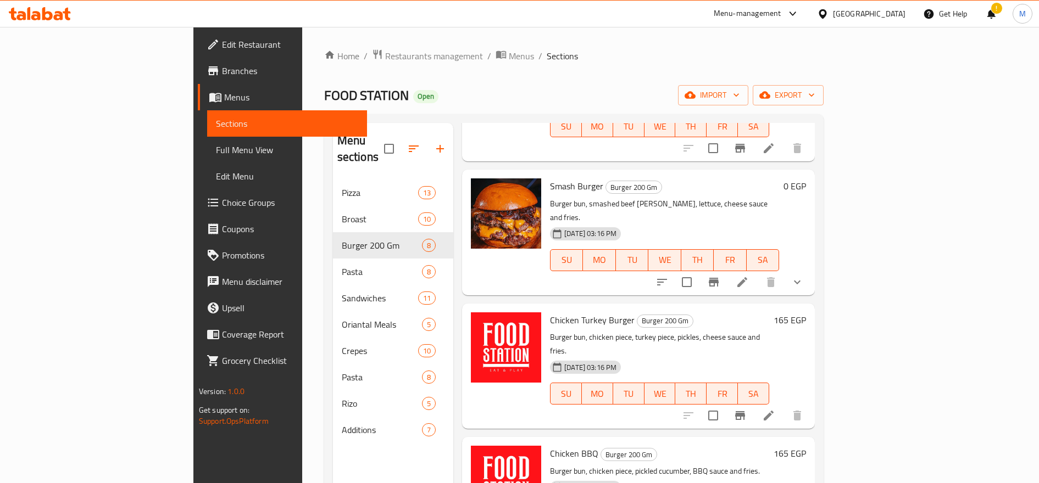
scroll to position [398, 0]
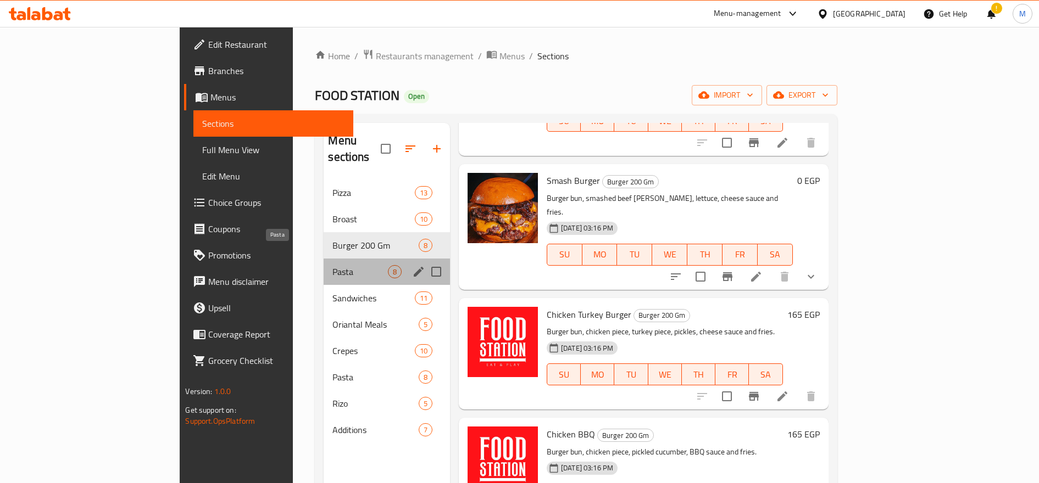
click at [332, 265] on span "Pasta" at bounding box center [359, 271] width 55 height 13
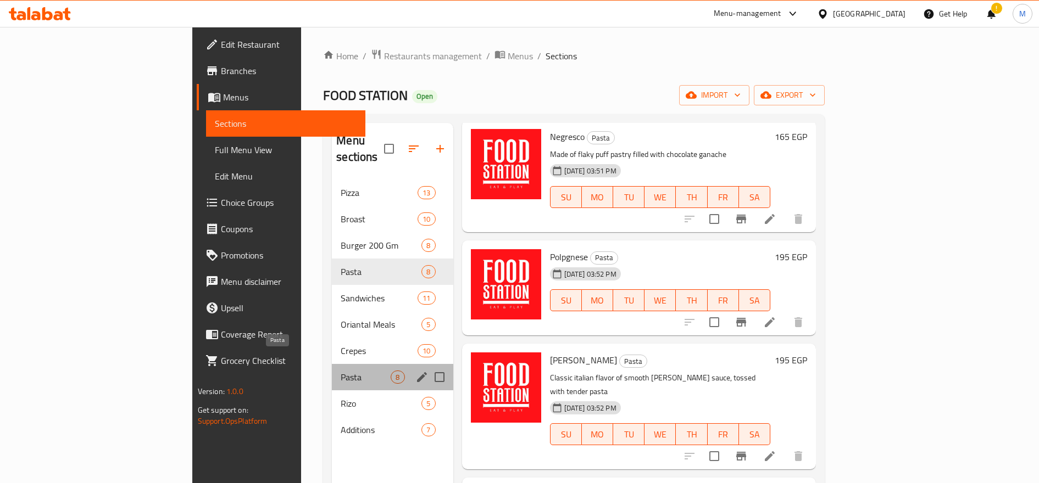
click at [341, 371] on span "Pasta" at bounding box center [366, 377] width 50 height 13
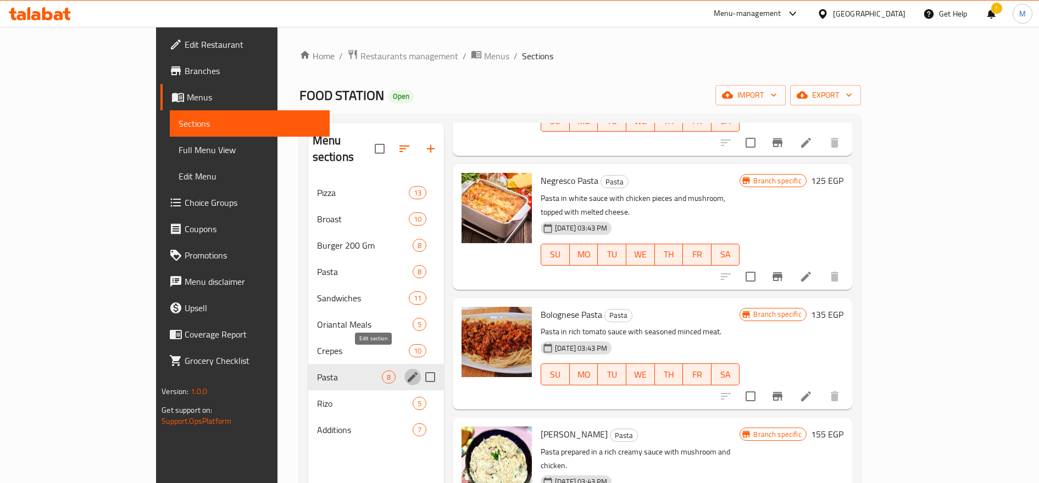
click at [406, 371] on icon "edit" at bounding box center [412, 377] width 13 height 13
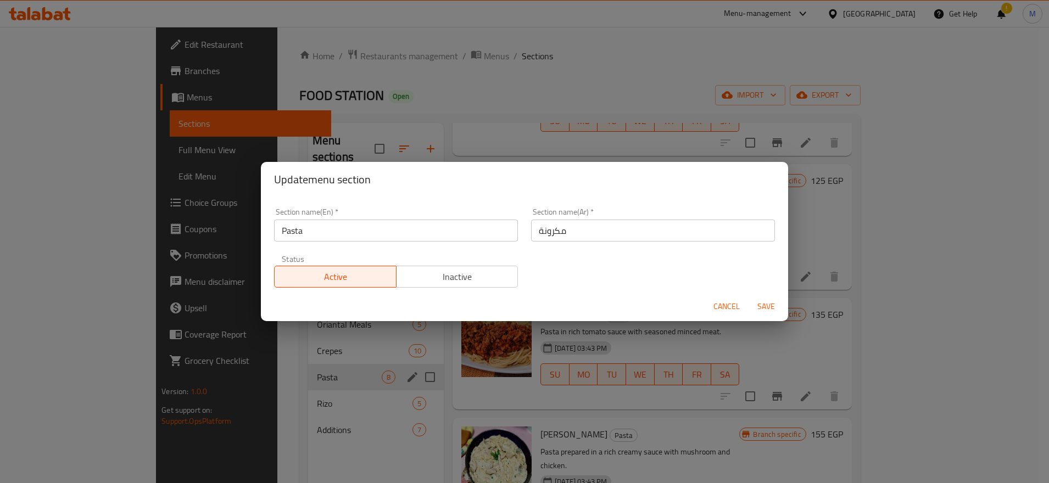
click at [223, 312] on div "Update menu section Section name(En)   * Pasta Section name(En) * Section name(…" at bounding box center [524, 241] width 1049 height 483
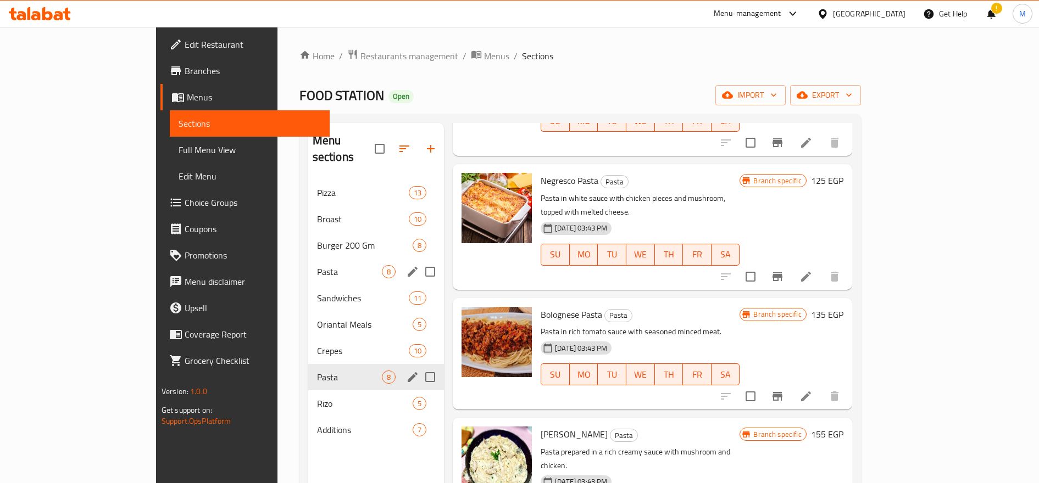
click at [317, 265] on span "Pasta" at bounding box center [349, 271] width 65 height 13
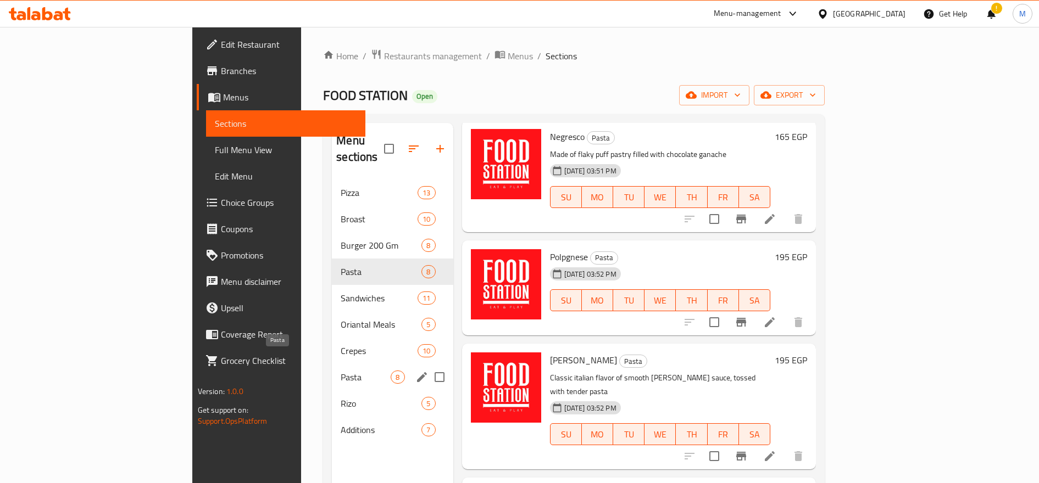
click at [341, 371] on span "Pasta" at bounding box center [366, 377] width 50 height 13
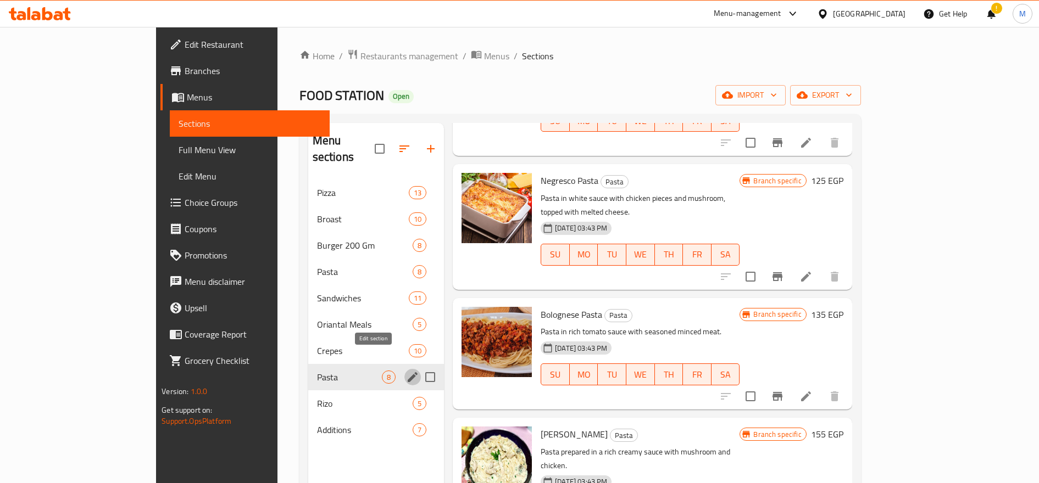
click at [408, 373] on icon "edit" at bounding box center [413, 378] width 10 height 10
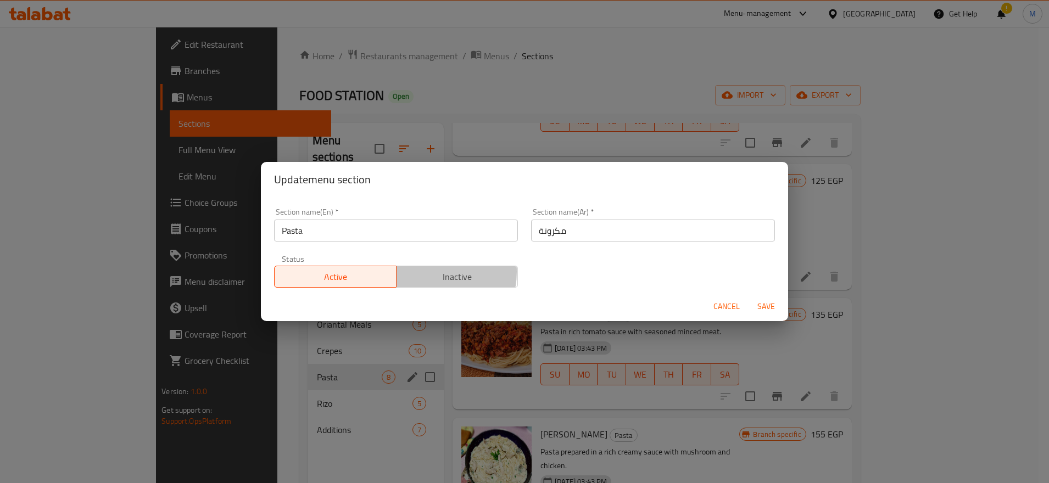
click at [421, 272] on span "Inactive" at bounding box center [457, 277] width 113 height 16
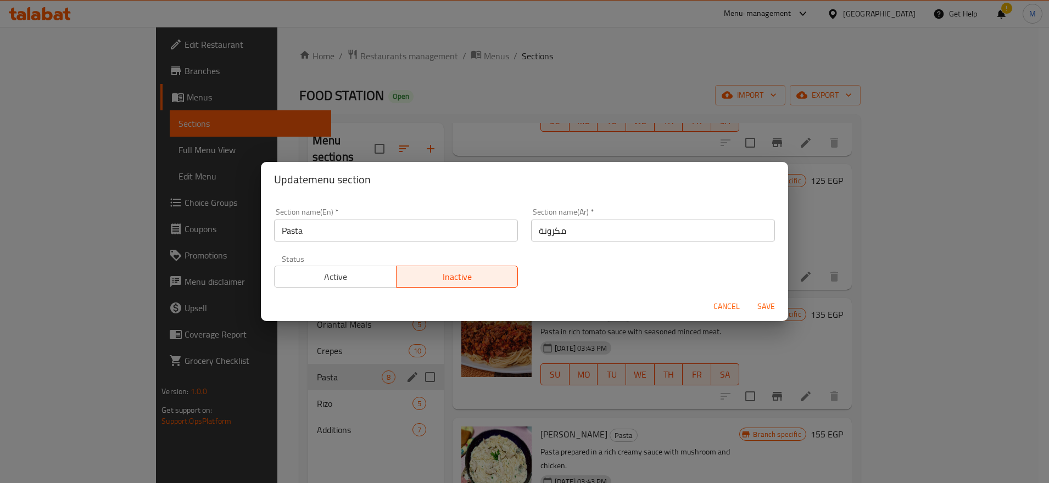
click at [758, 303] on span "Save" at bounding box center [766, 307] width 26 height 14
